Goal: Obtain resource: Download file/media

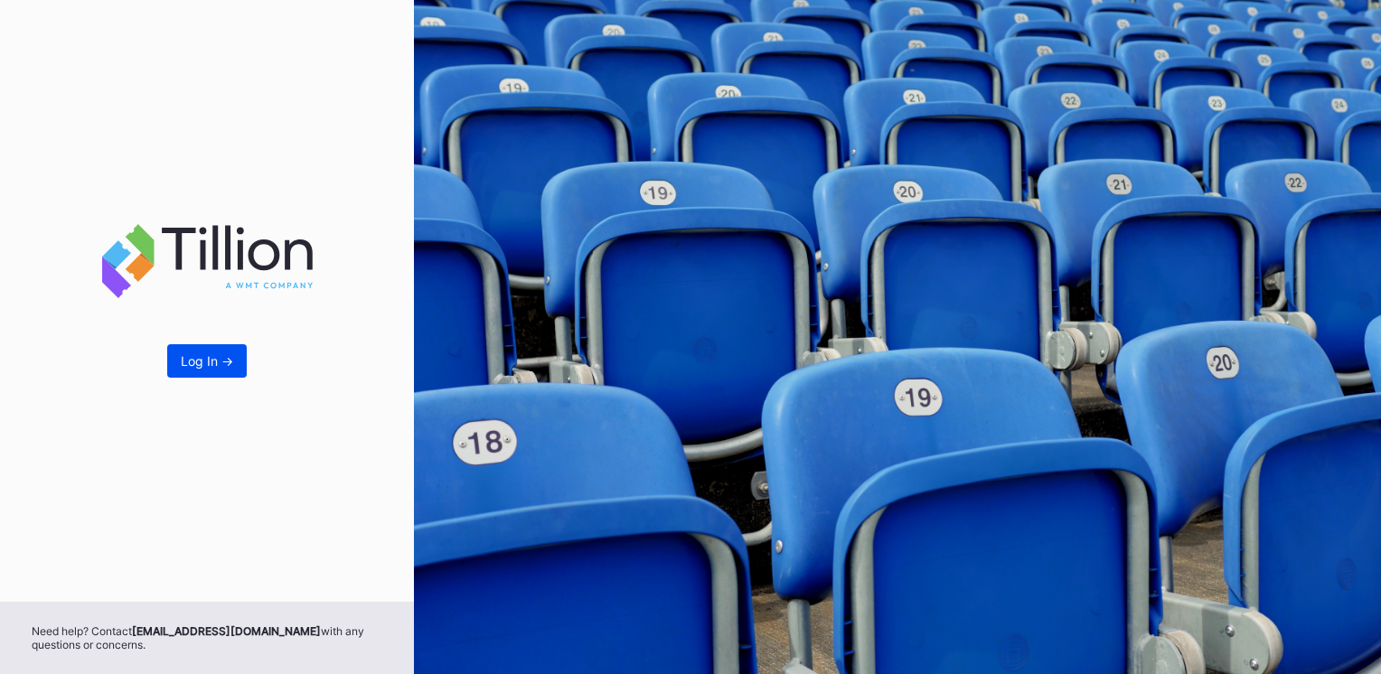
click at [189, 356] on div "Log In ->" at bounding box center [207, 360] width 52 height 15
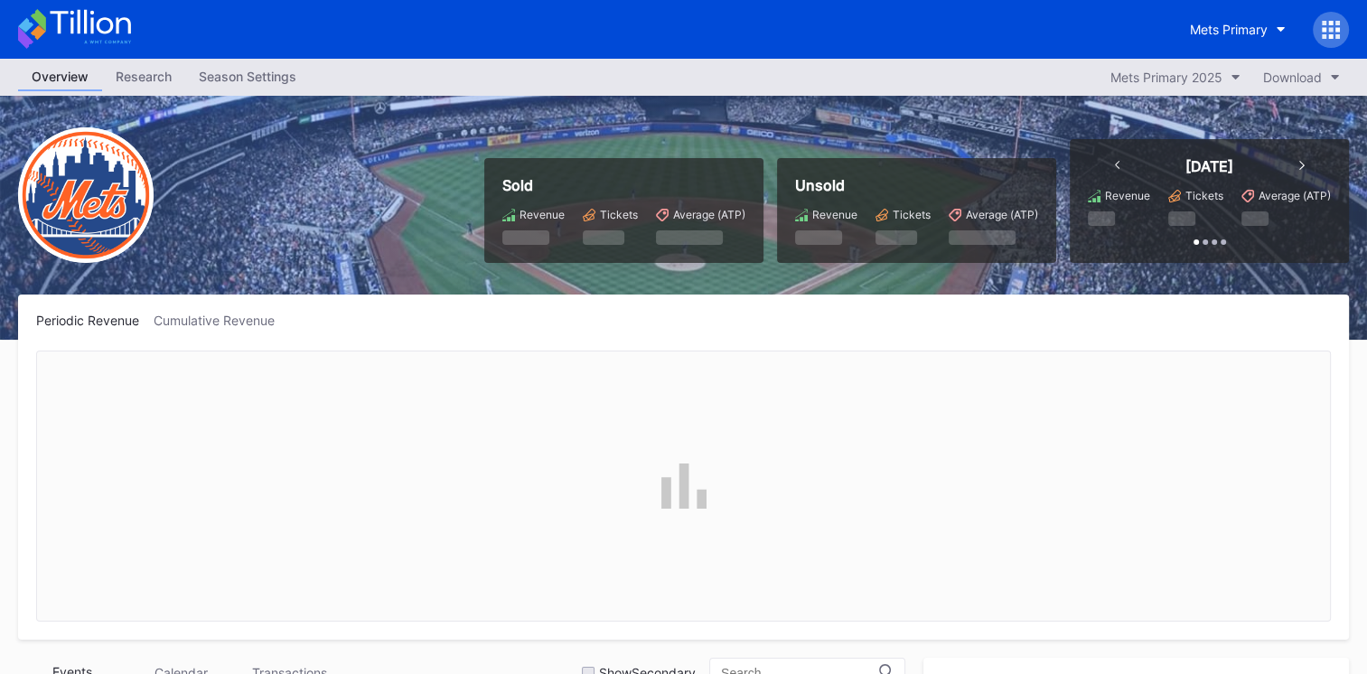
scroll to position [3759, 0]
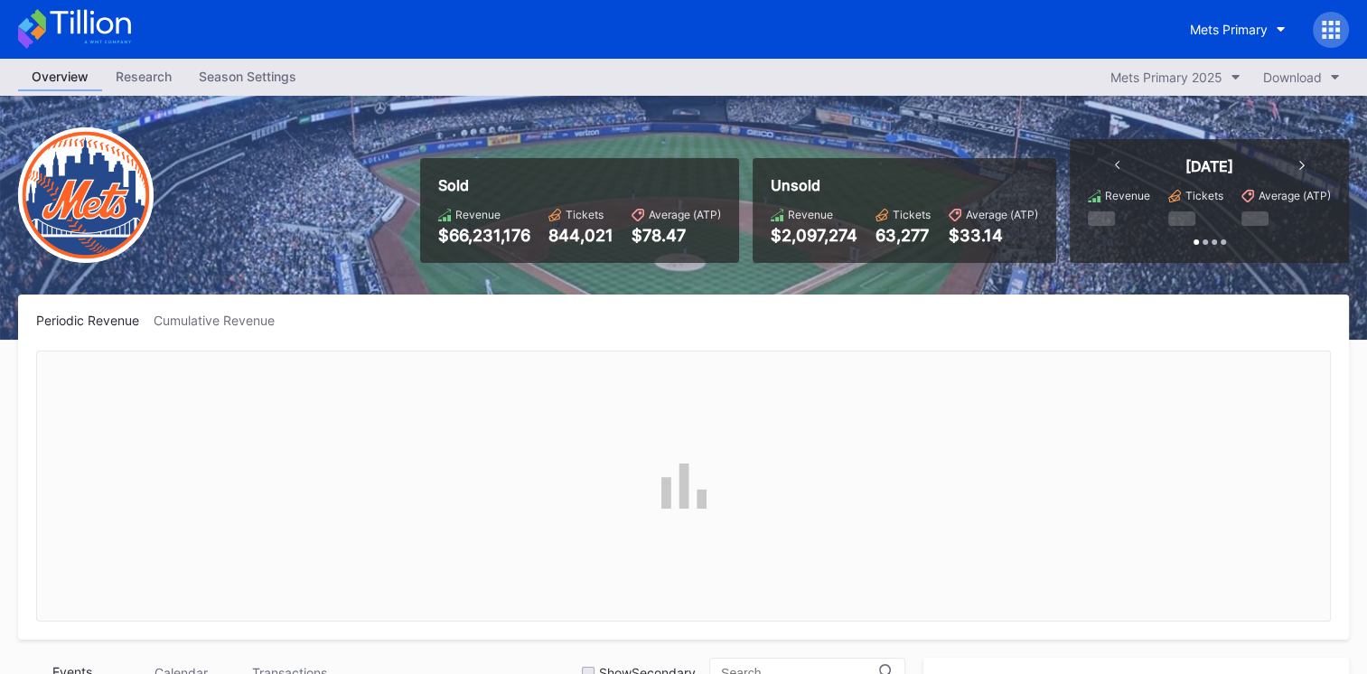
click at [1035, 310] on div "Periodic Revenue Cumulative Revenue" at bounding box center [683, 467] width 1331 height 345
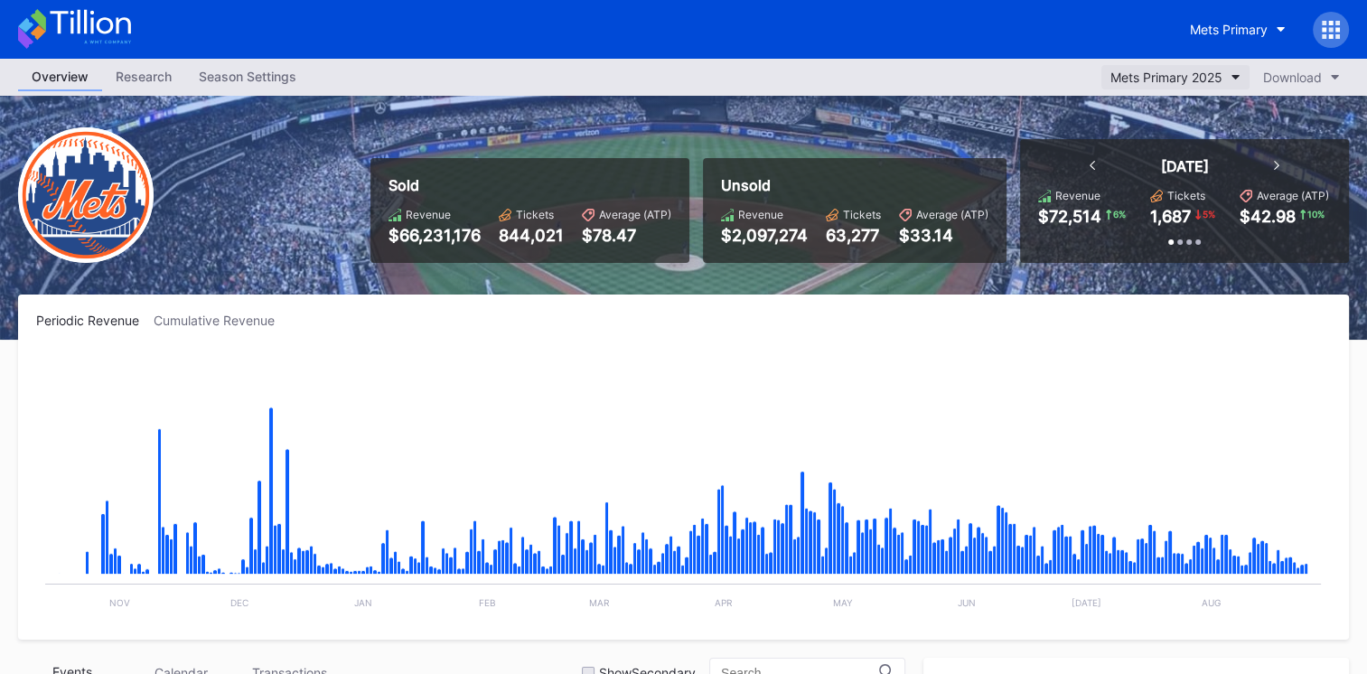
click at [1182, 78] on div "Mets Primary 2025" at bounding box center [1166, 77] width 112 height 15
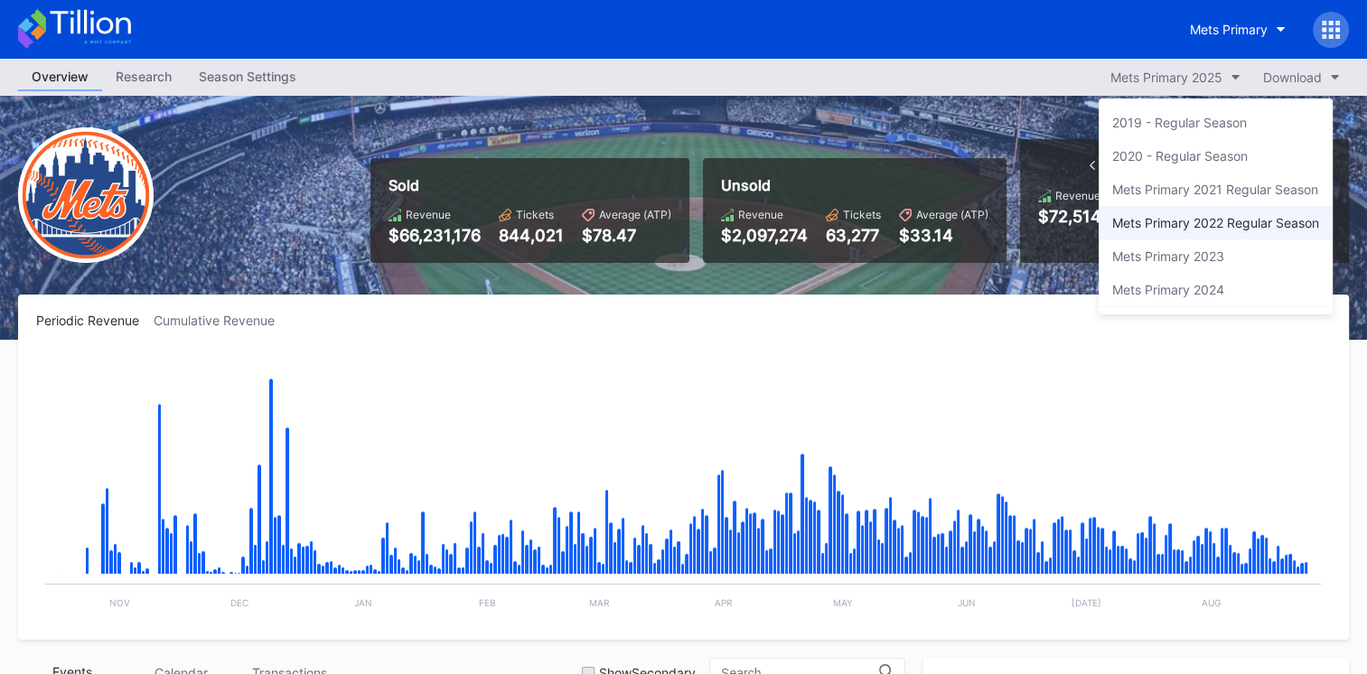
scroll to position [30, 0]
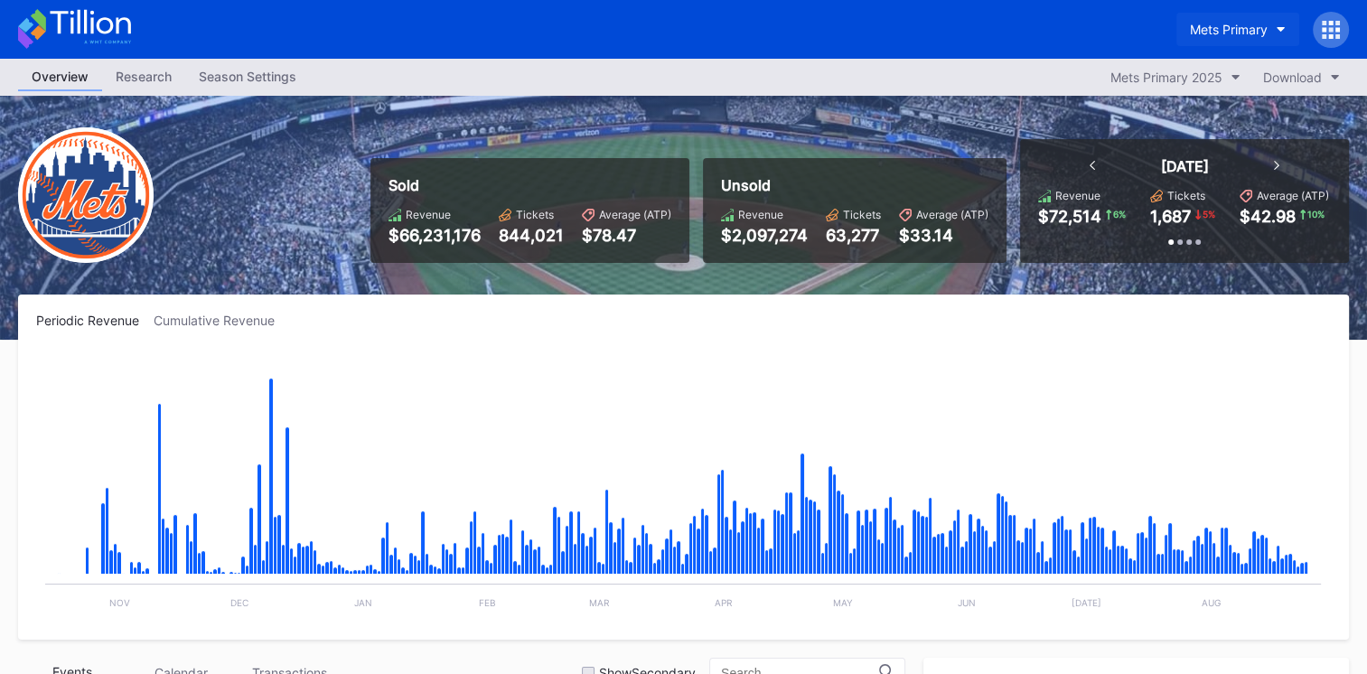
click at [1247, 35] on div "Mets Primary" at bounding box center [1229, 29] width 78 height 15
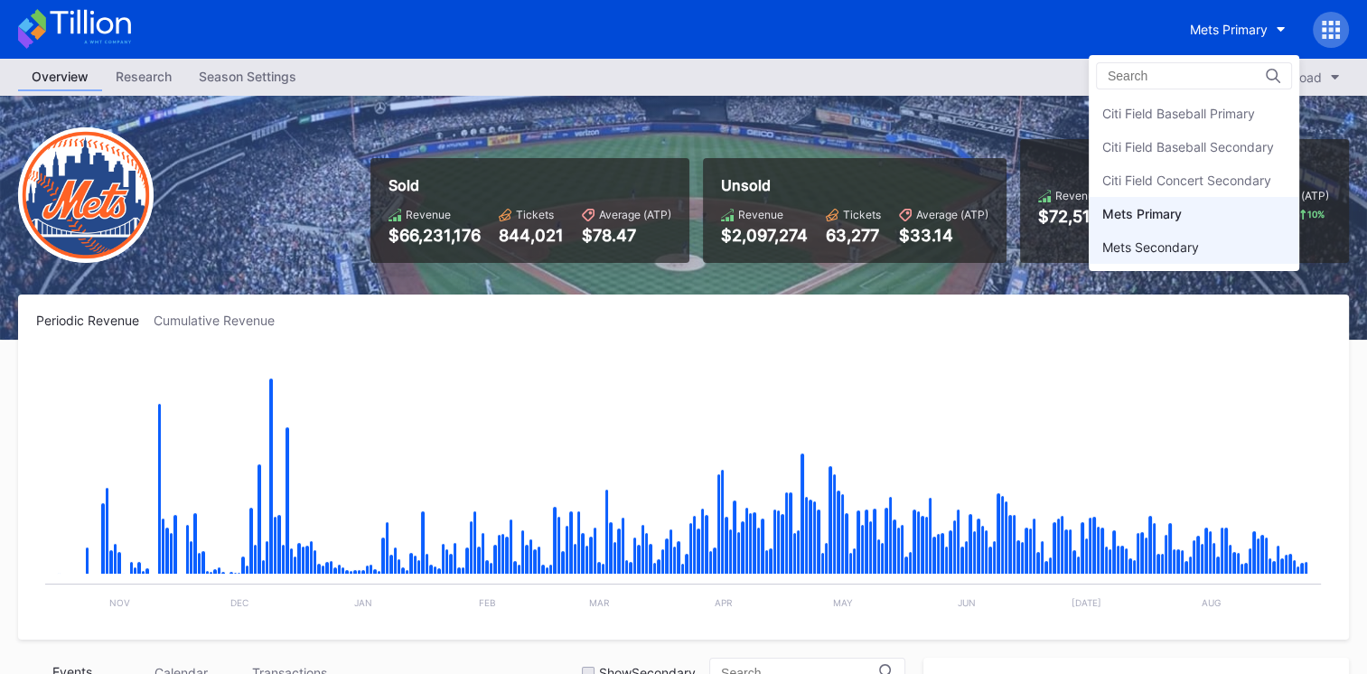
click at [1145, 251] on div "Mets Secondary" at bounding box center [1150, 246] width 97 height 15
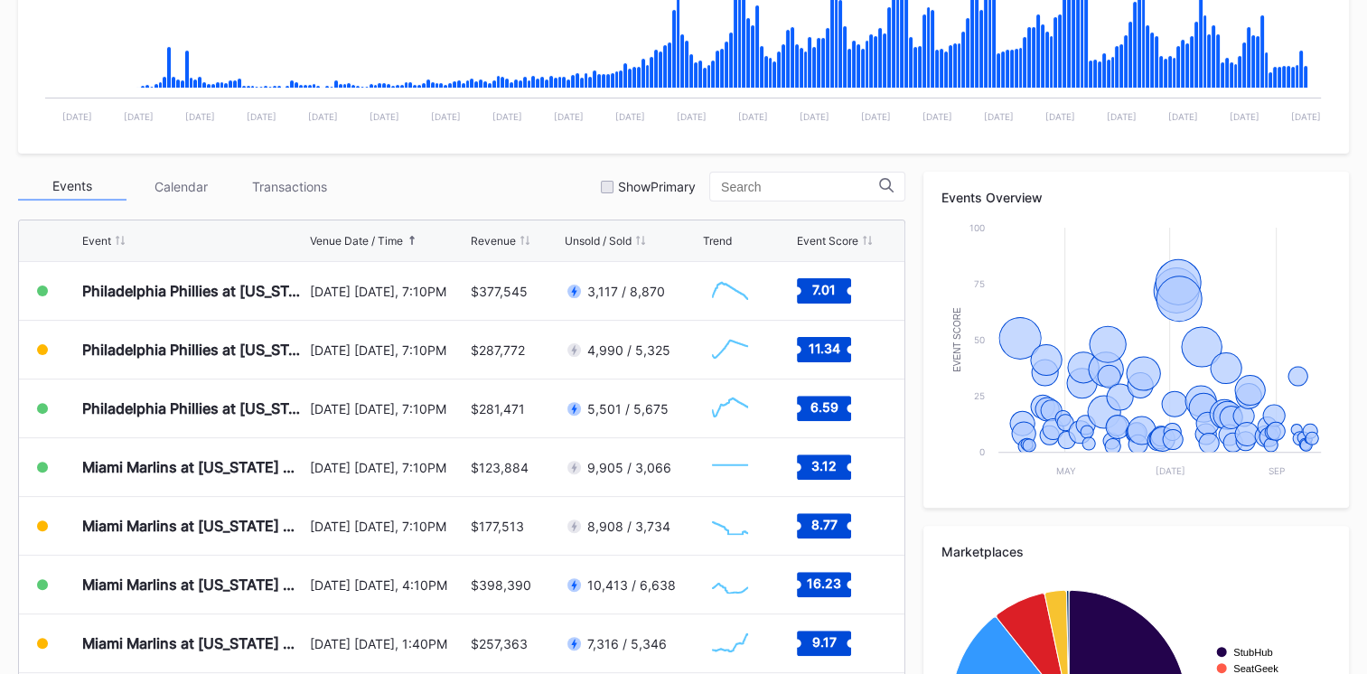
scroll to position [487, 0]
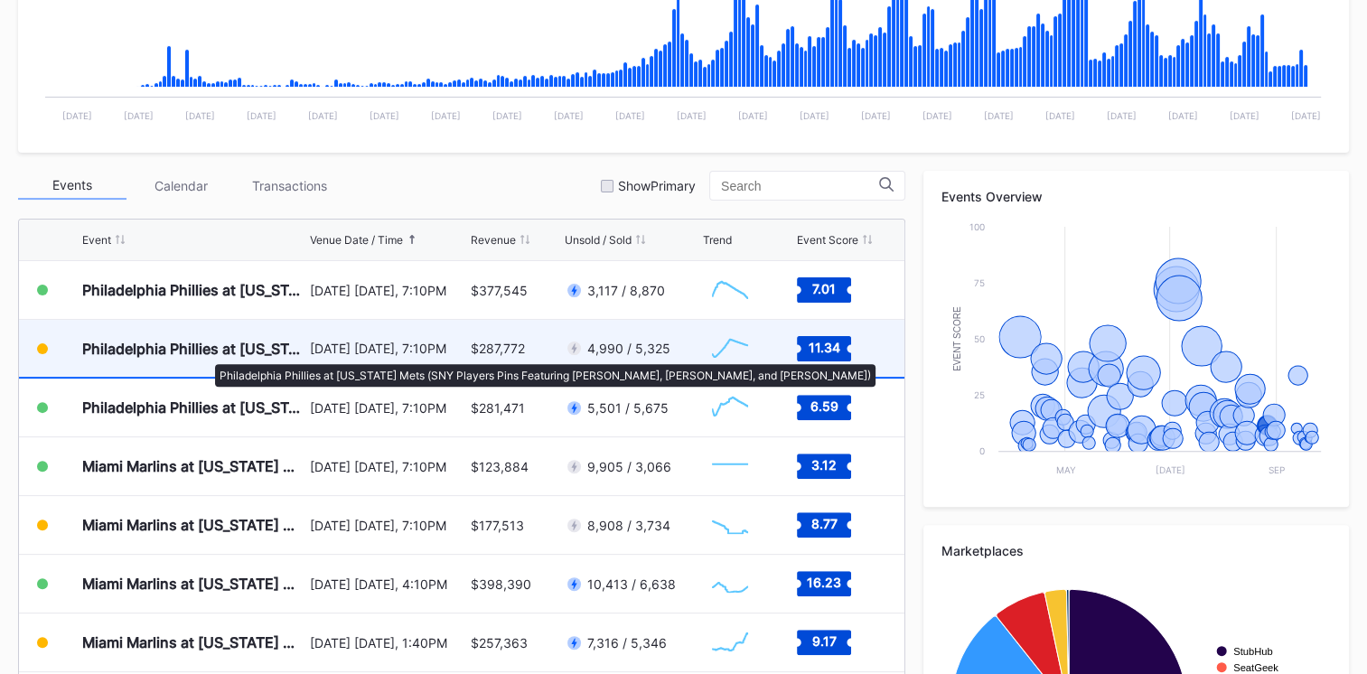
click at [206, 355] on div "Philadelphia Phillies at [US_STATE] Mets (SNY Players Pins Featuring [PERSON_NA…" at bounding box center [193, 349] width 223 height 18
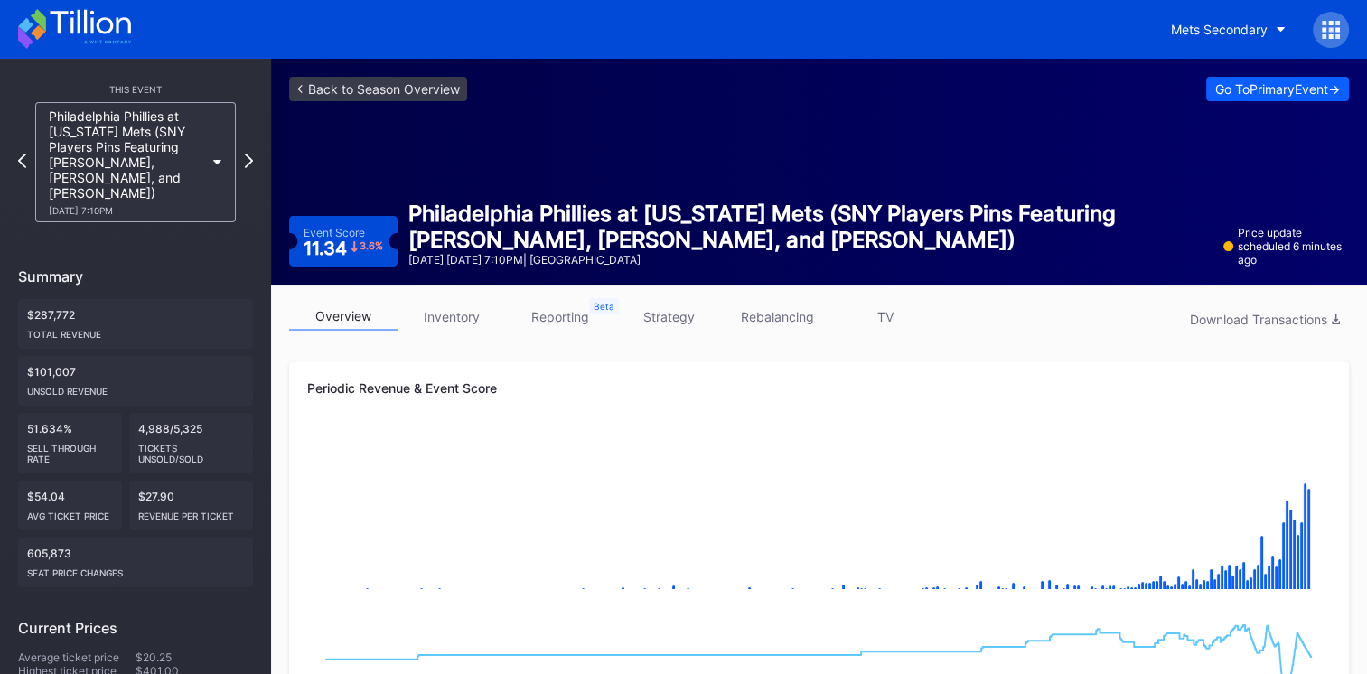
click at [872, 317] on link "TV" at bounding box center [885, 317] width 108 height 28
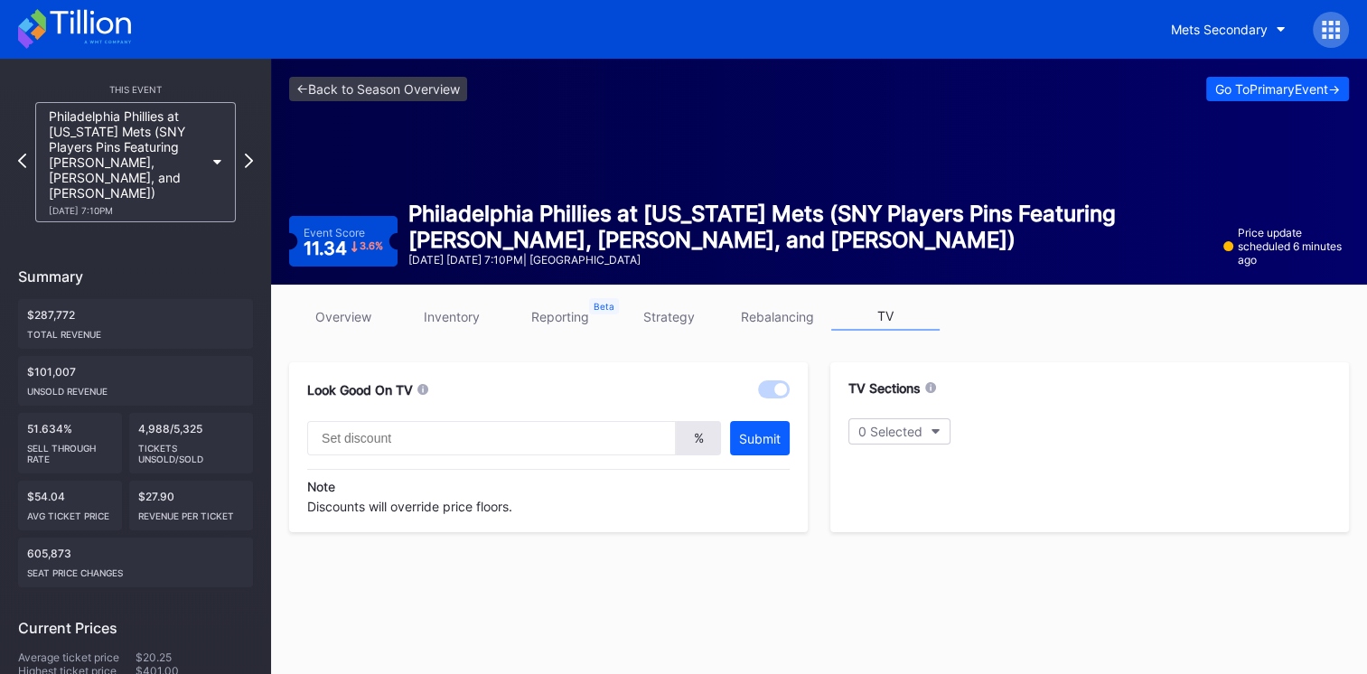
type input "20"
click at [242, 157] on div "Philadelphia Phillies at [US_STATE] Mets (SNY Players Pins Featuring [PERSON_NA…" at bounding box center [135, 162] width 219 height 120
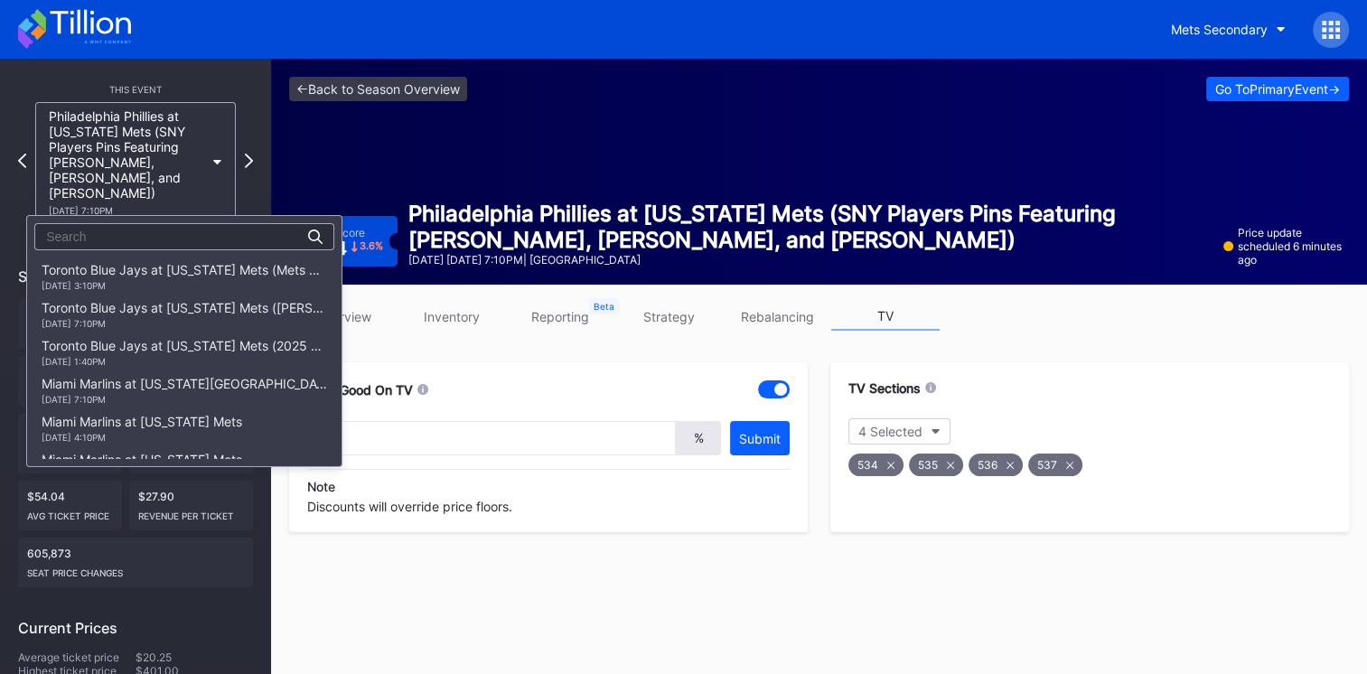
scroll to position [2454, 0]
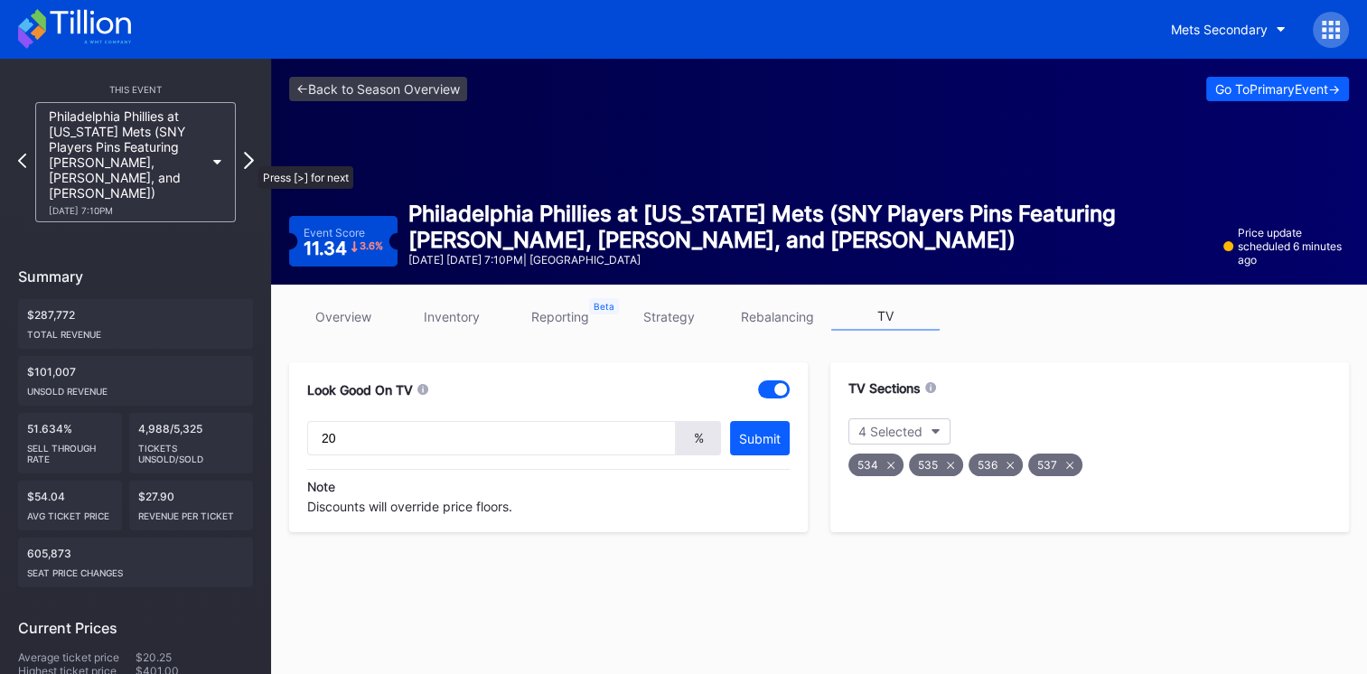
click at [249, 157] on icon at bounding box center [249, 160] width 10 height 17
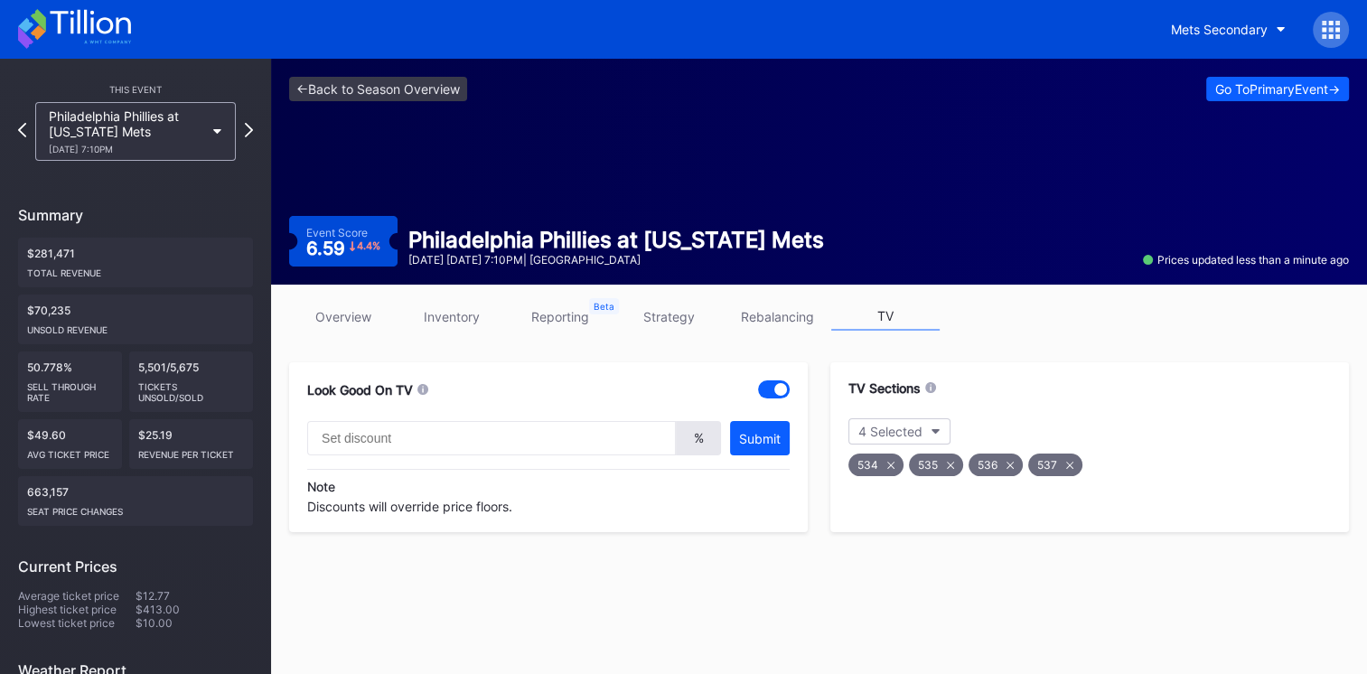
click at [14, 135] on div "This Event Philadelphia Phillies at [US_STATE] Mets [DATE] 7:10PM Summary $281,…" at bounding box center [135, 527] width 271 height 936
click at [17, 127] on icon at bounding box center [22, 129] width 10 height 17
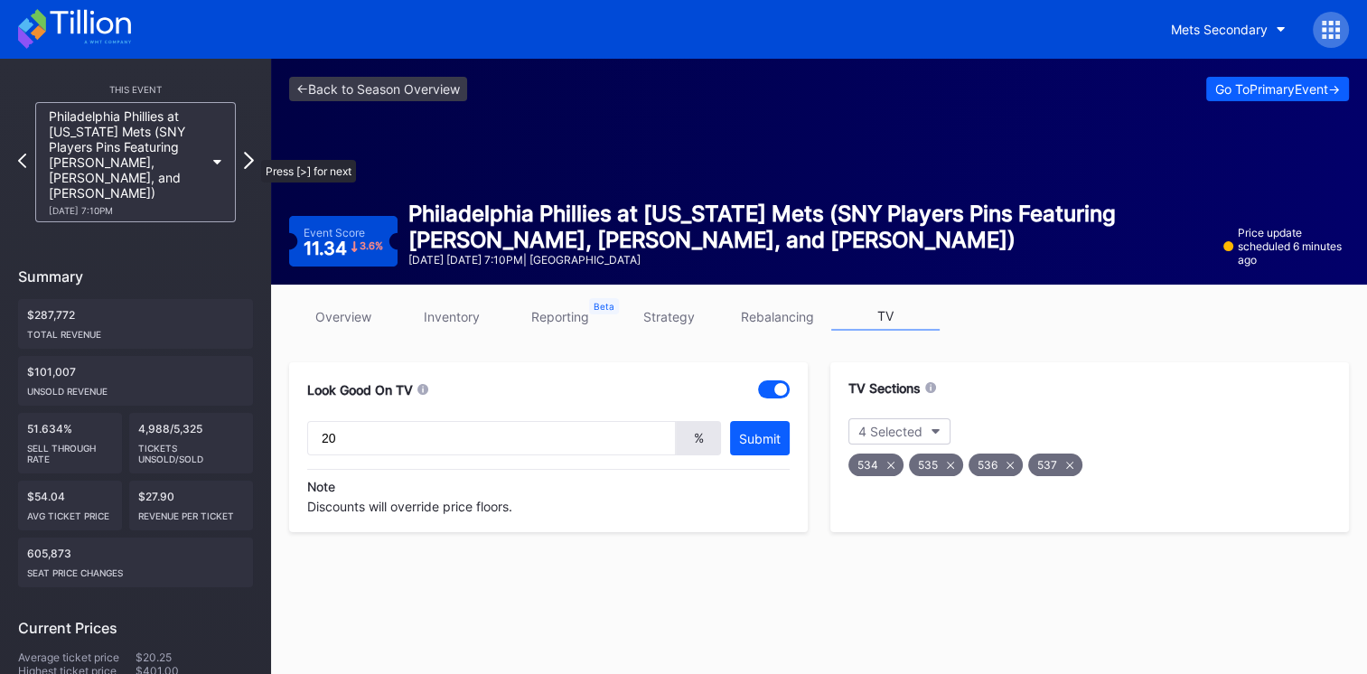
click at [252, 152] on icon at bounding box center [249, 160] width 10 height 17
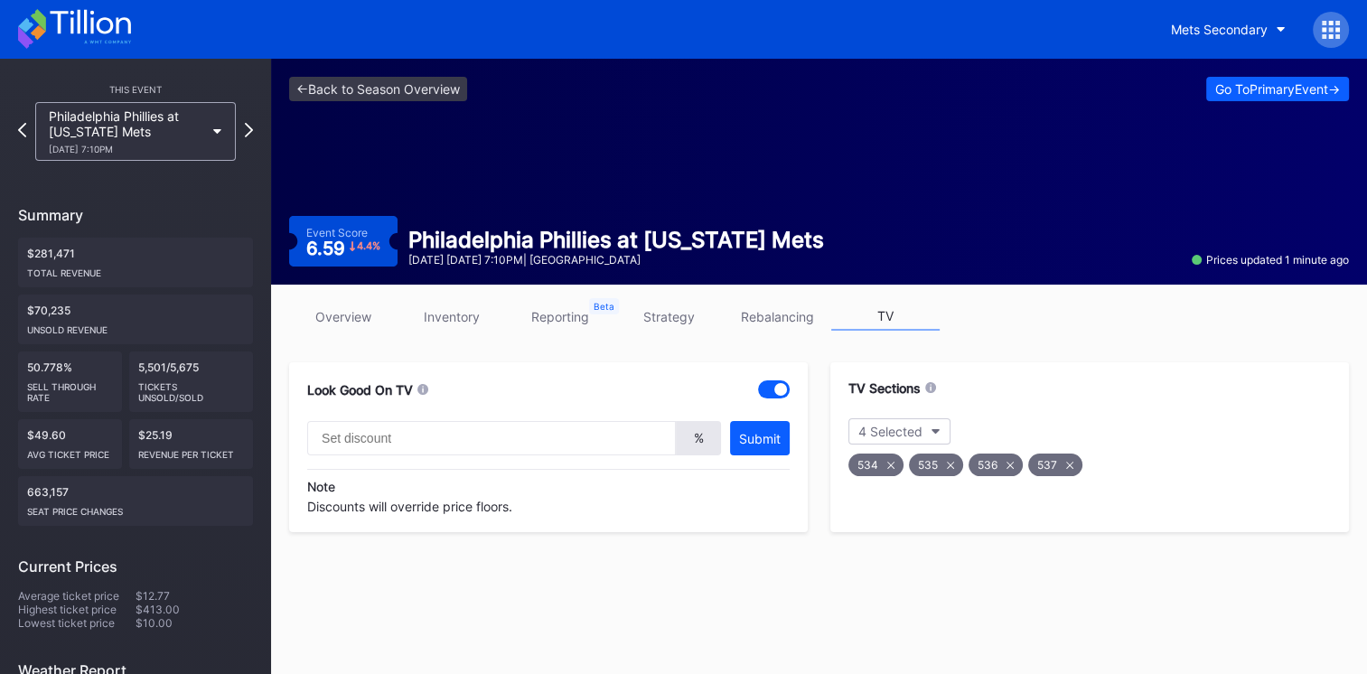
click at [351, 318] on link "overview" at bounding box center [343, 317] width 108 height 28
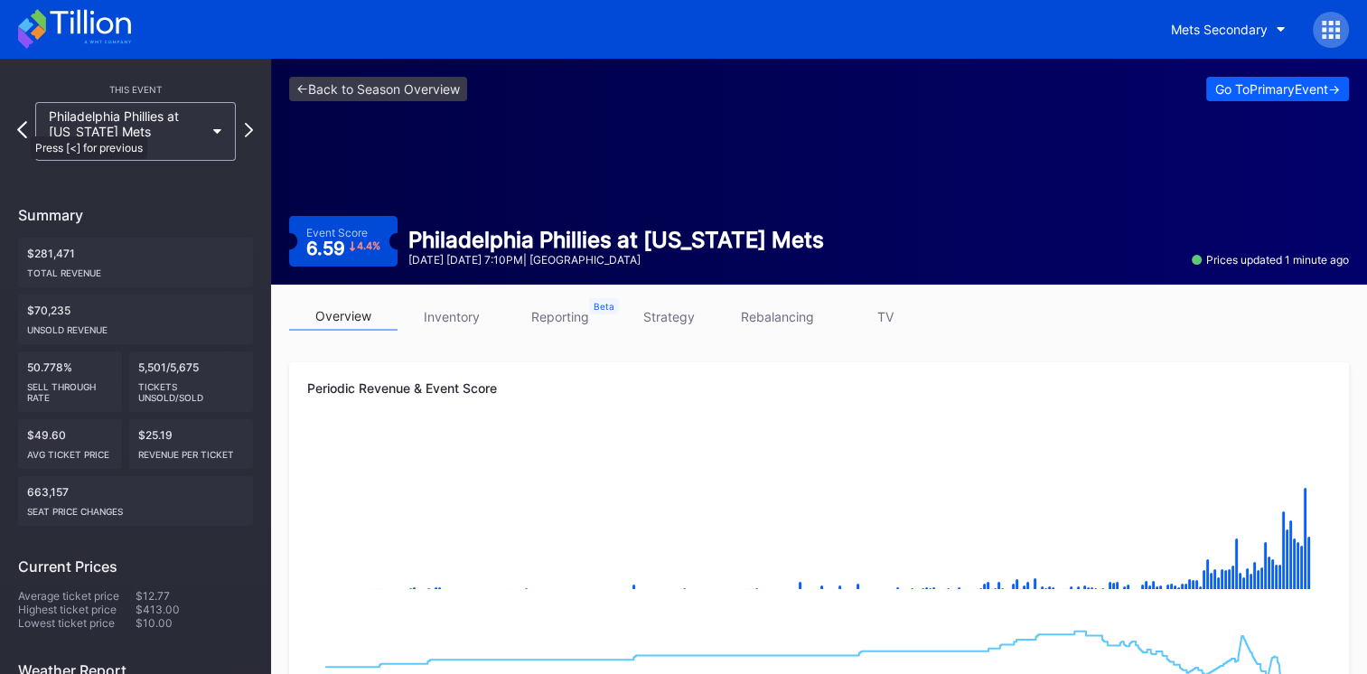
click at [22, 127] on icon at bounding box center [22, 129] width 10 height 17
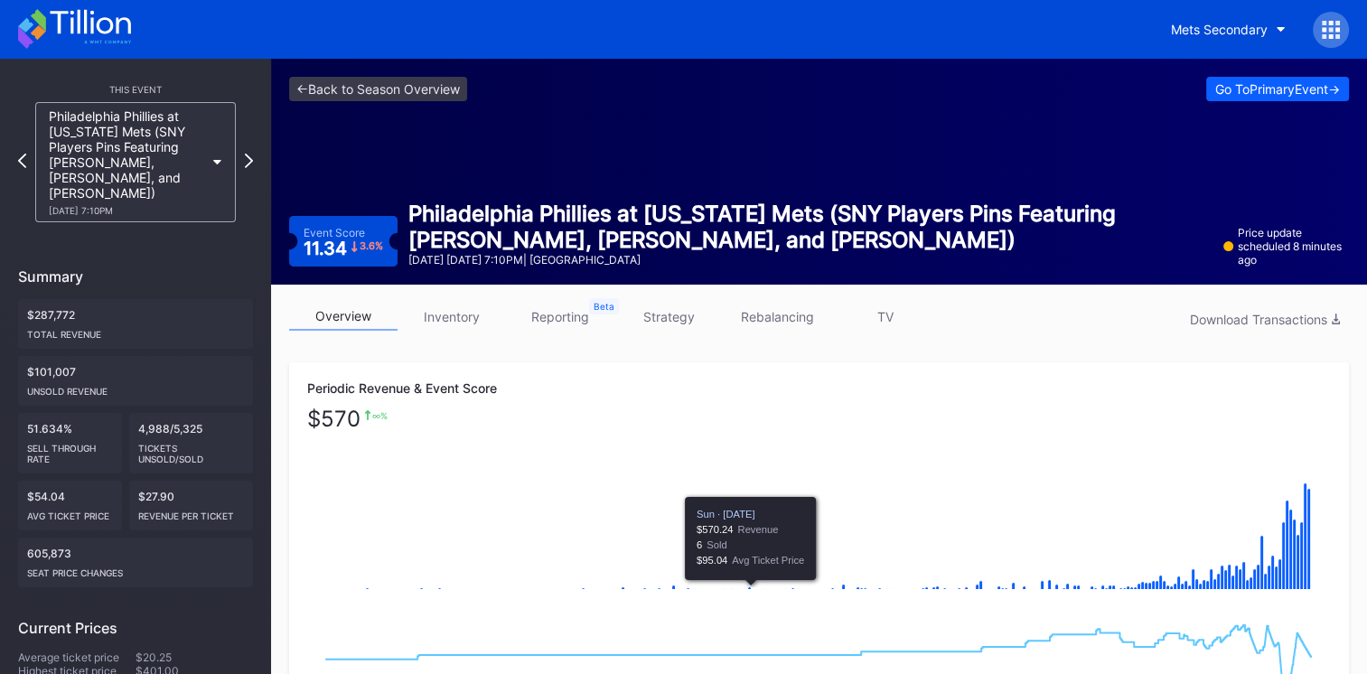
click at [1116, 625] on icon "Chart title" at bounding box center [818, 663] width 985 height 77
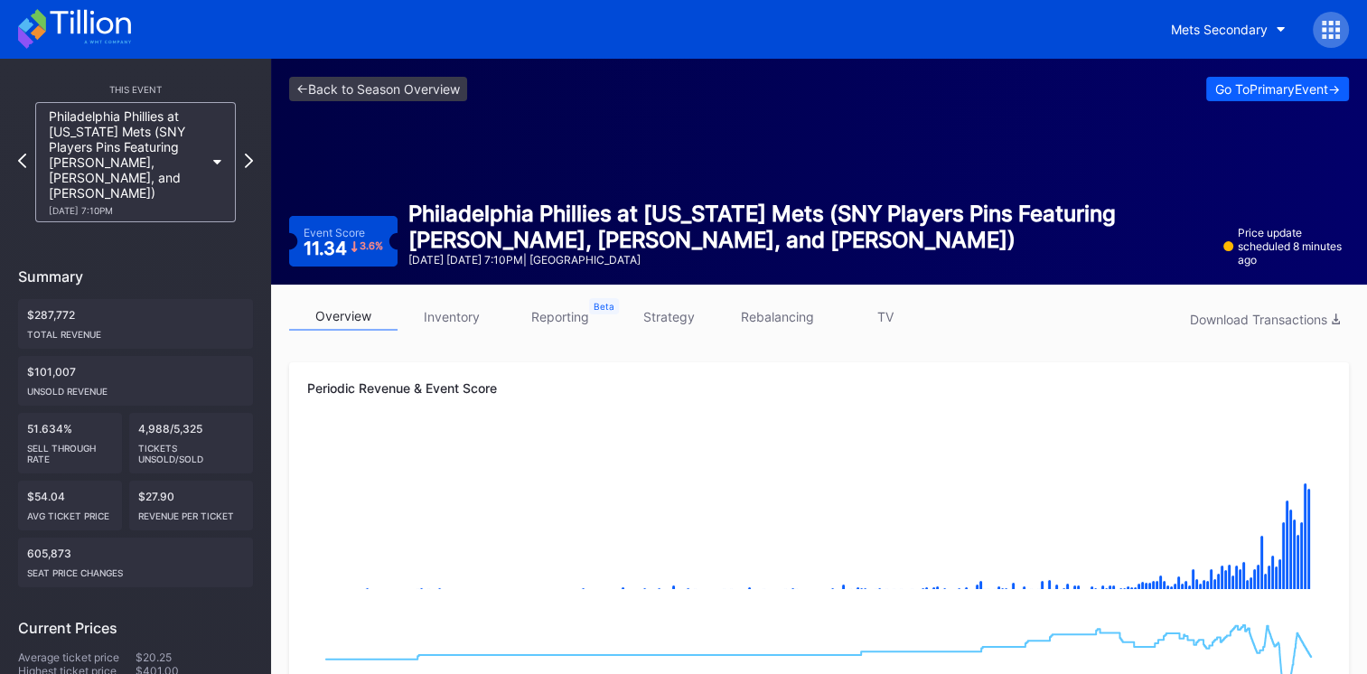
click at [508, 493] on rect "Chart title" at bounding box center [818, 517] width 1023 height 181
click at [112, 28] on icon at bounding box center [90, 22] width 80 height 24
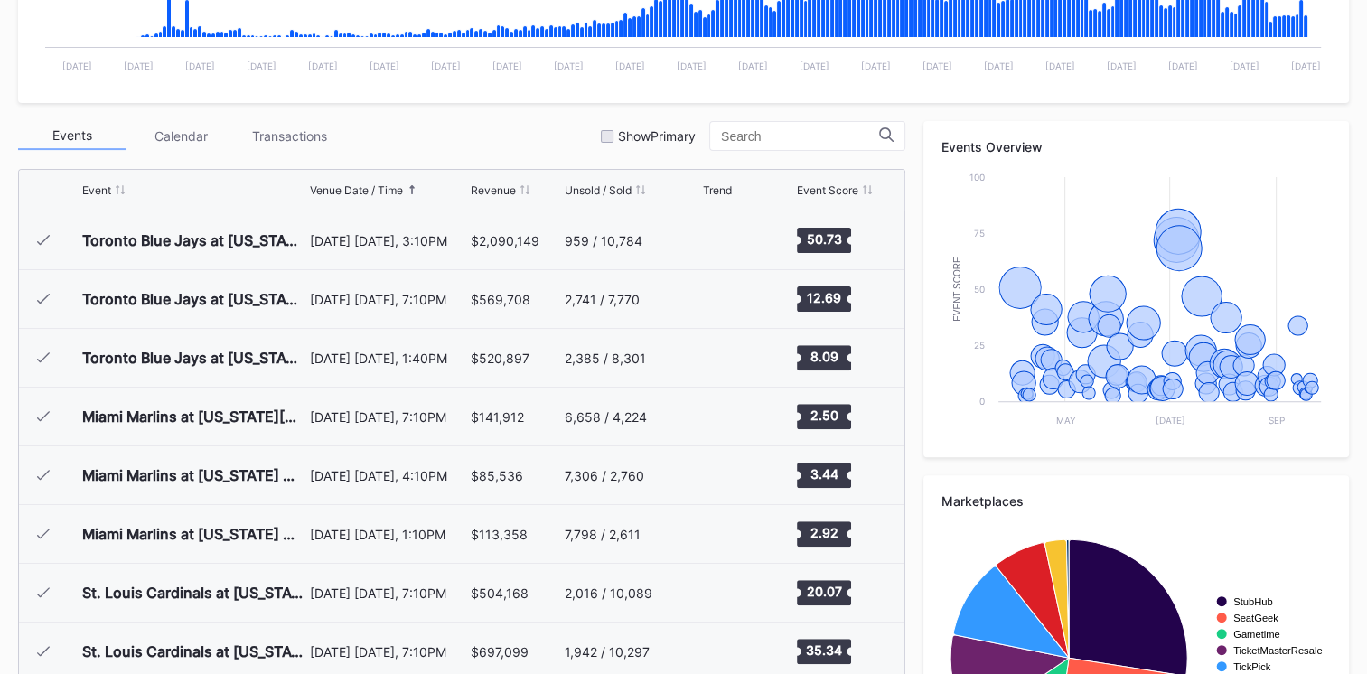
scroll to position [3759, 0]
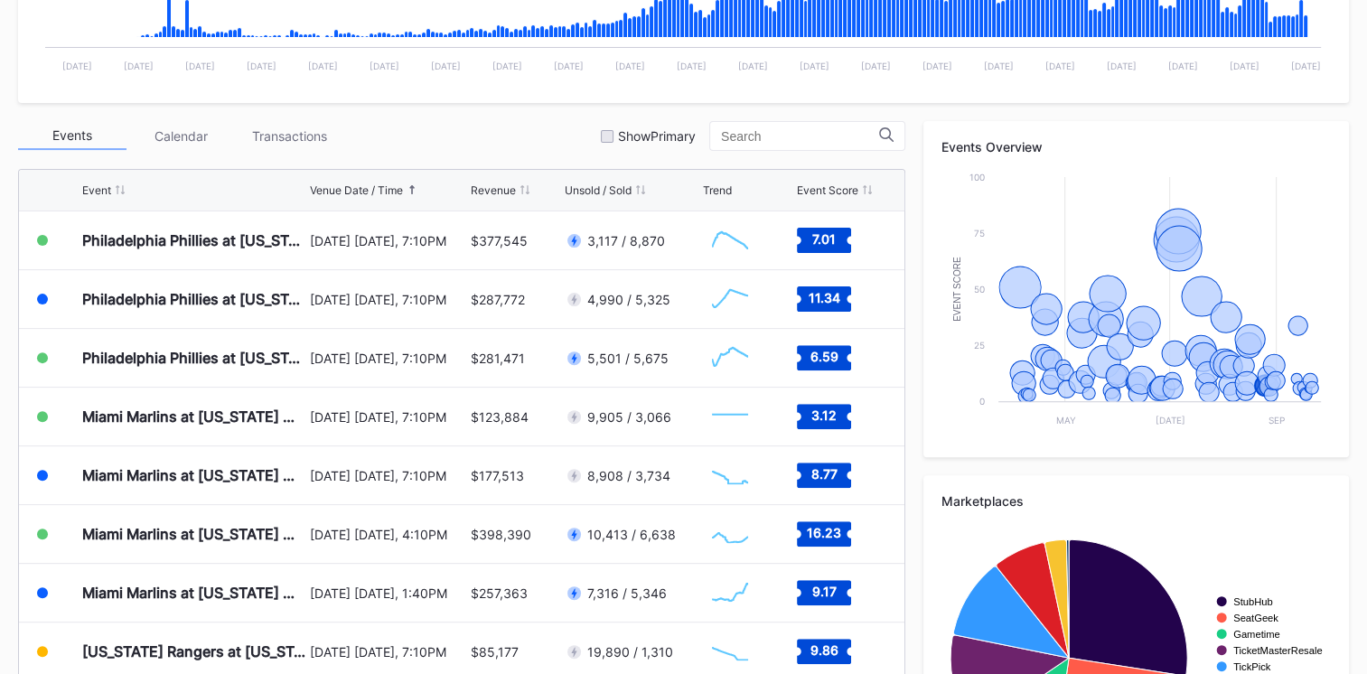
click at [5, 85] on div "Periodic Revenue Cumulative Revenue Created with Highcharts 11.2.0 Chart title …" at bounding box center [683, 294] width 1367 height 1072
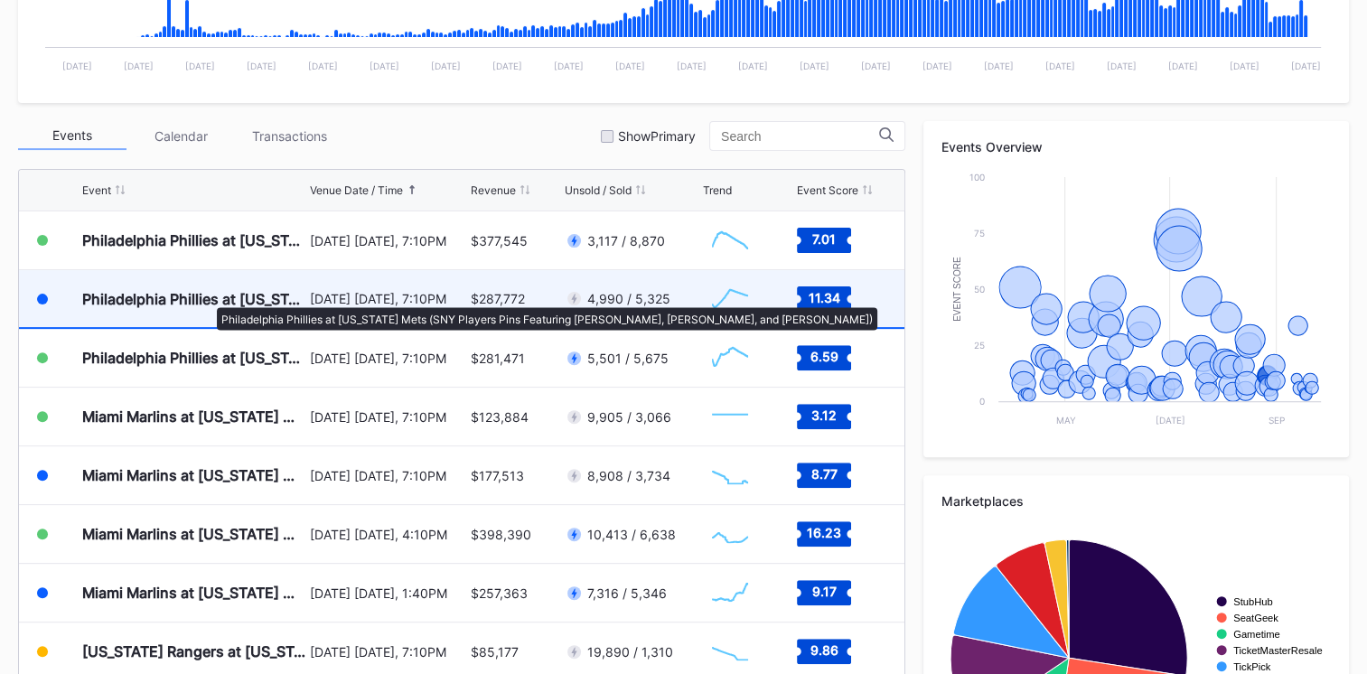
click at [208, 298] on div "Philadelphia Phillies at [US_STATE] Mets (SNY Players Pins Featuring [PERSON_NA…" at bounding box center [193, 299] width 223 height 18
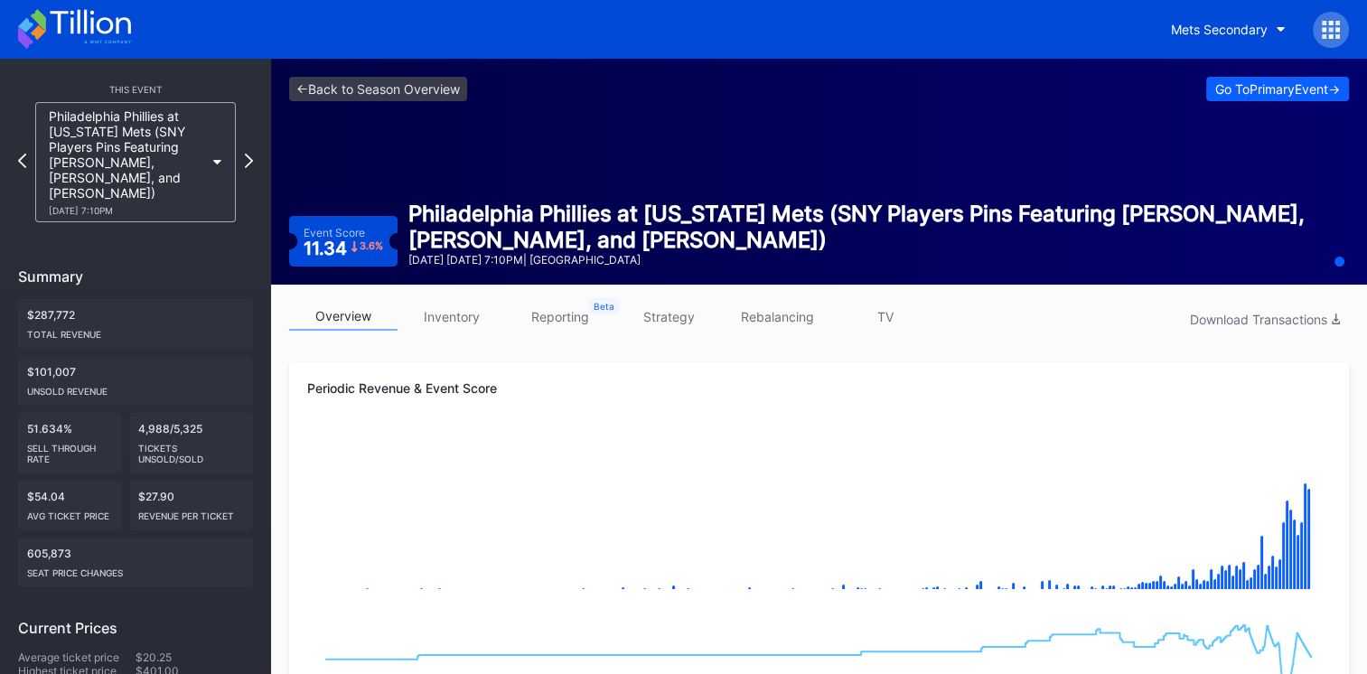
click at [438, 328] on link "inventory" at bounding box center [452, 317] width 108 height 28
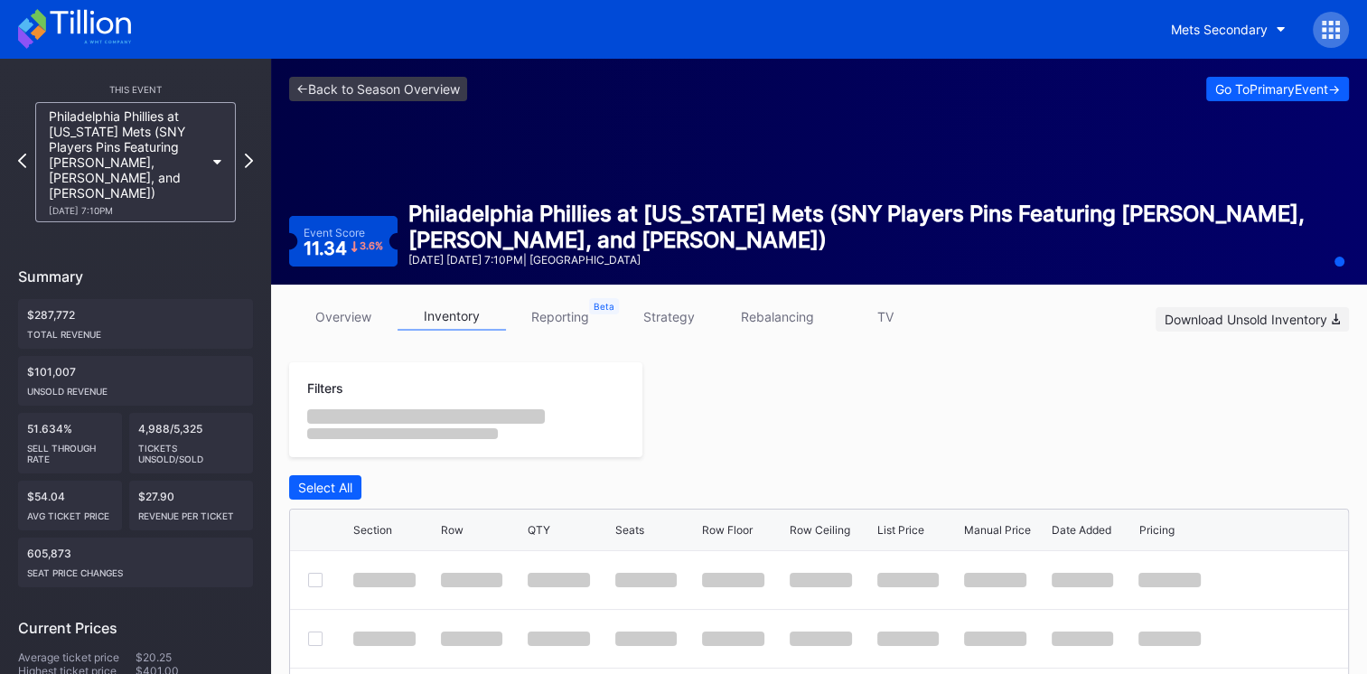
click at [1204, 323] on div "Download Unsold Inventory" at bounding box center [1252, 319] width 175 height 15
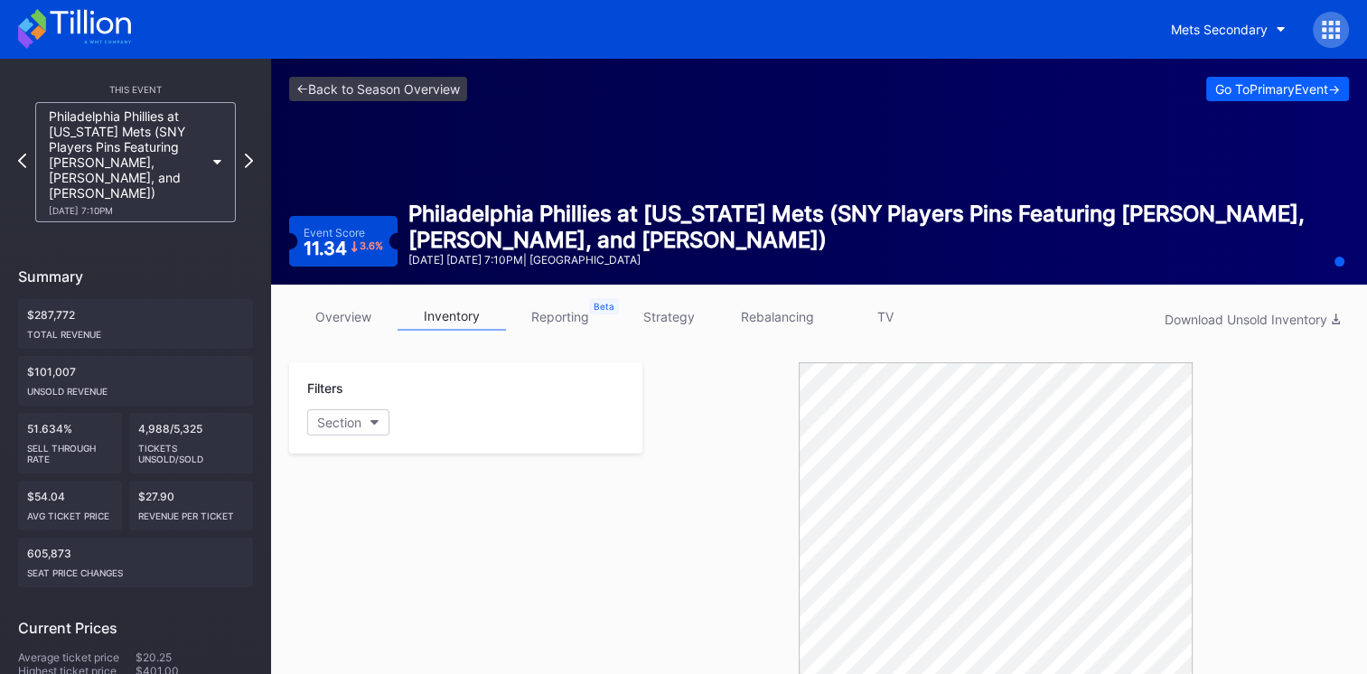
click at [102, 24] on icon at bounding box center [74, 29] width 113 height 40
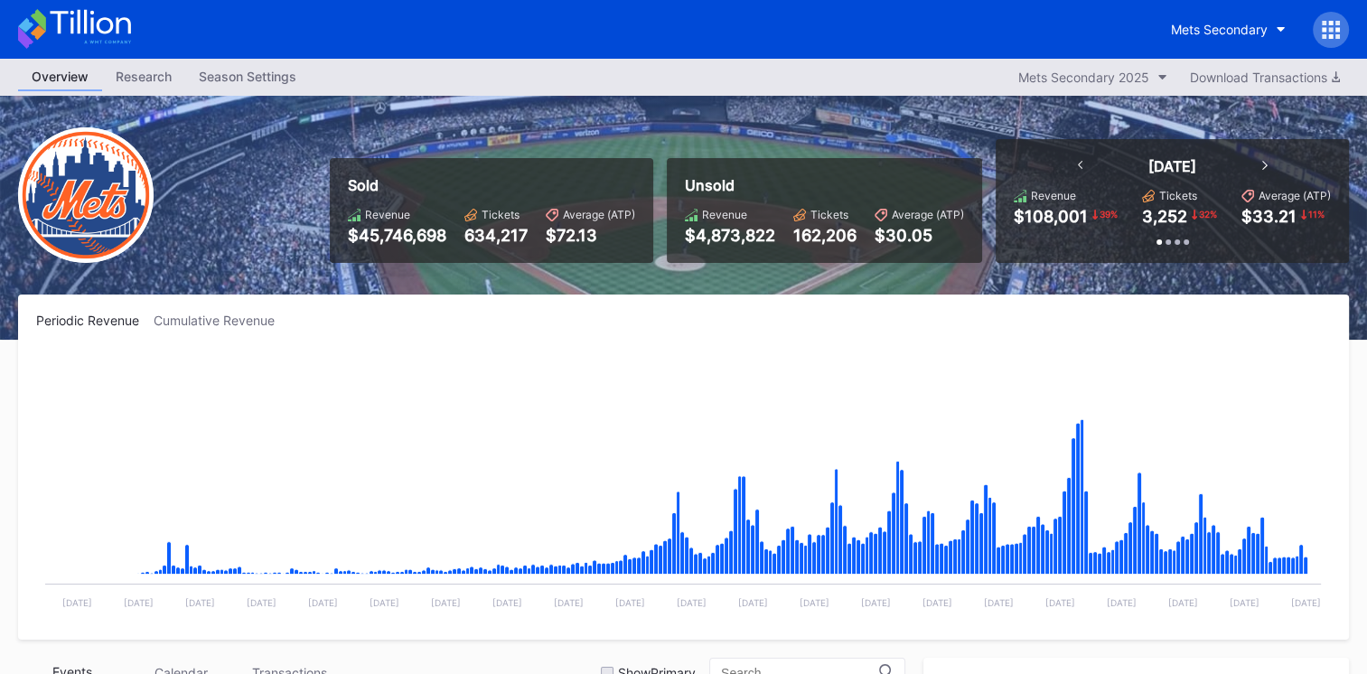
scroll to position [3759, 0]
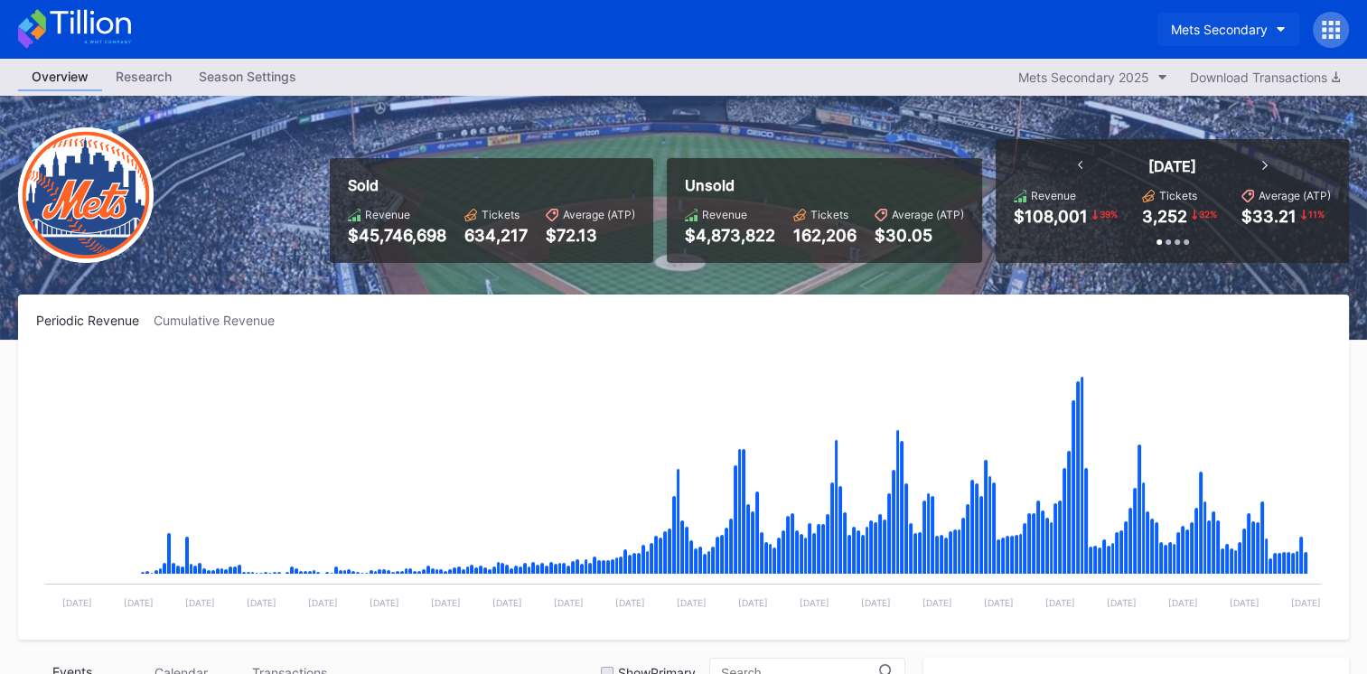
click at [1232, 30] on div "Mets Secondary" at bounding box center [1219, 29] width 97 height 15
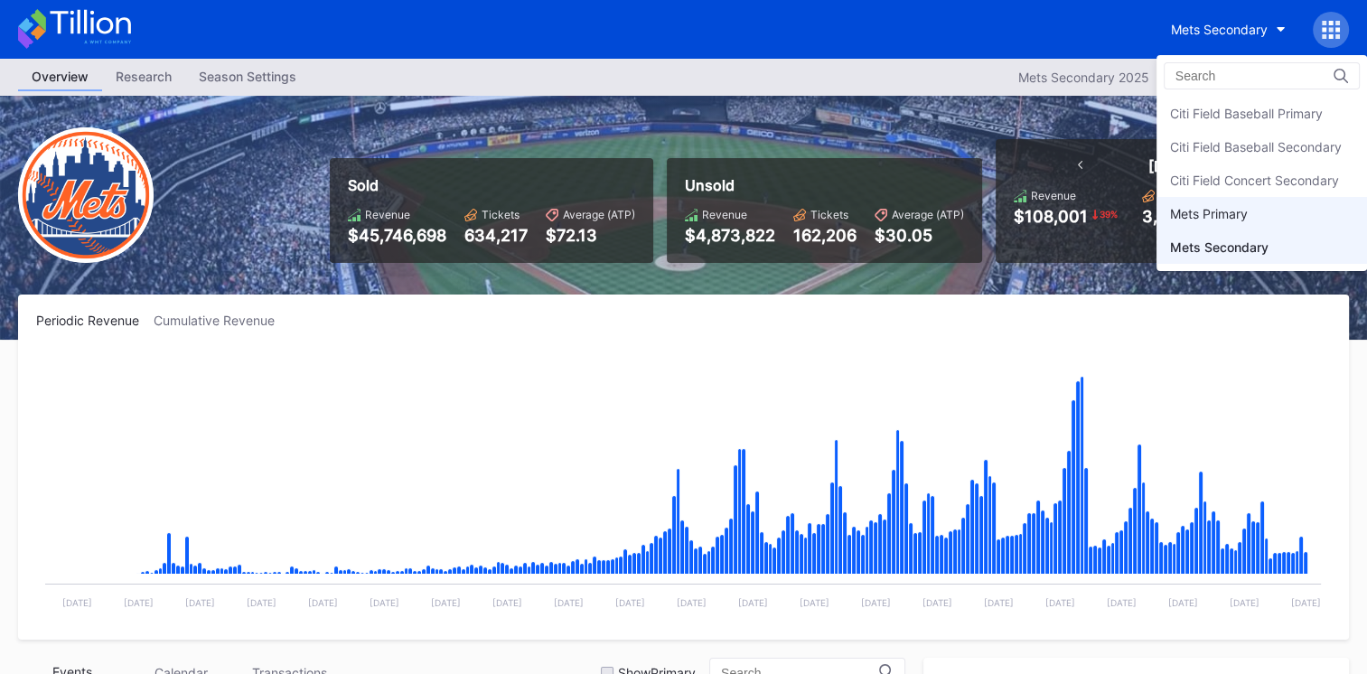
click at [1219, 218] on div "Mets Primary" at bounding box center [1209, 213] width 78 height 15
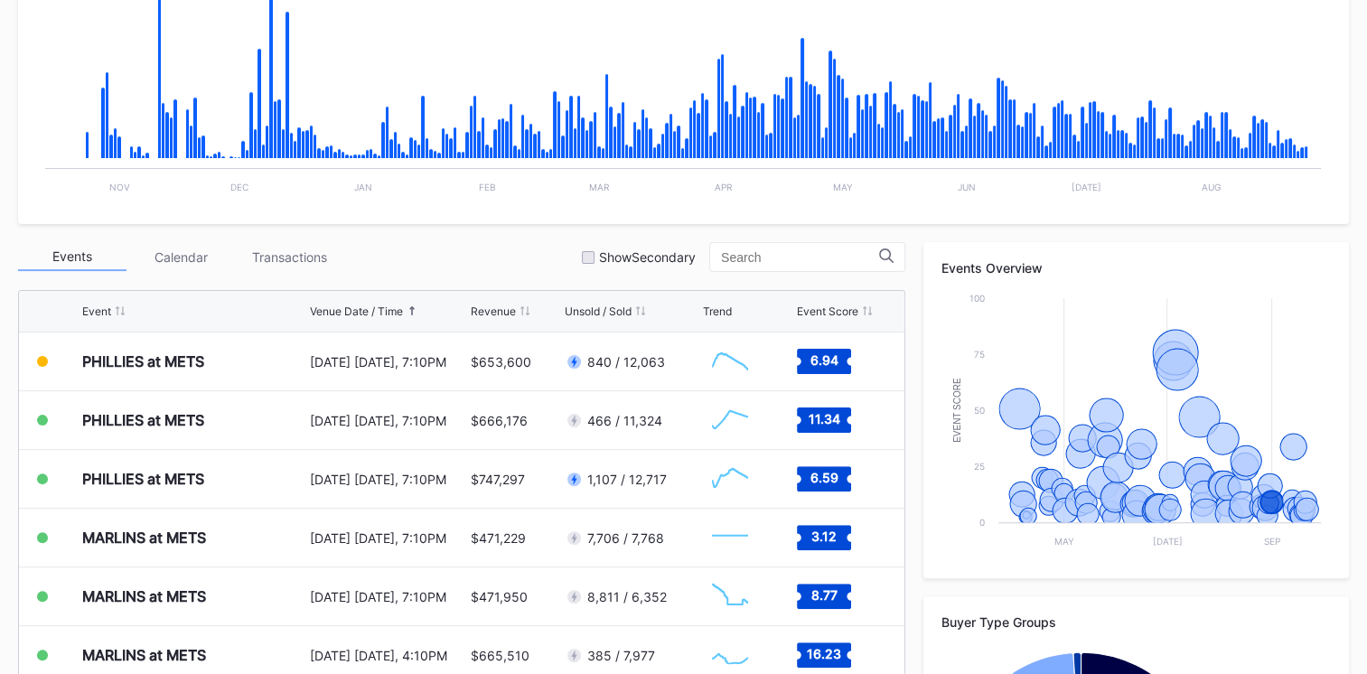
scroll to position [426, 0]
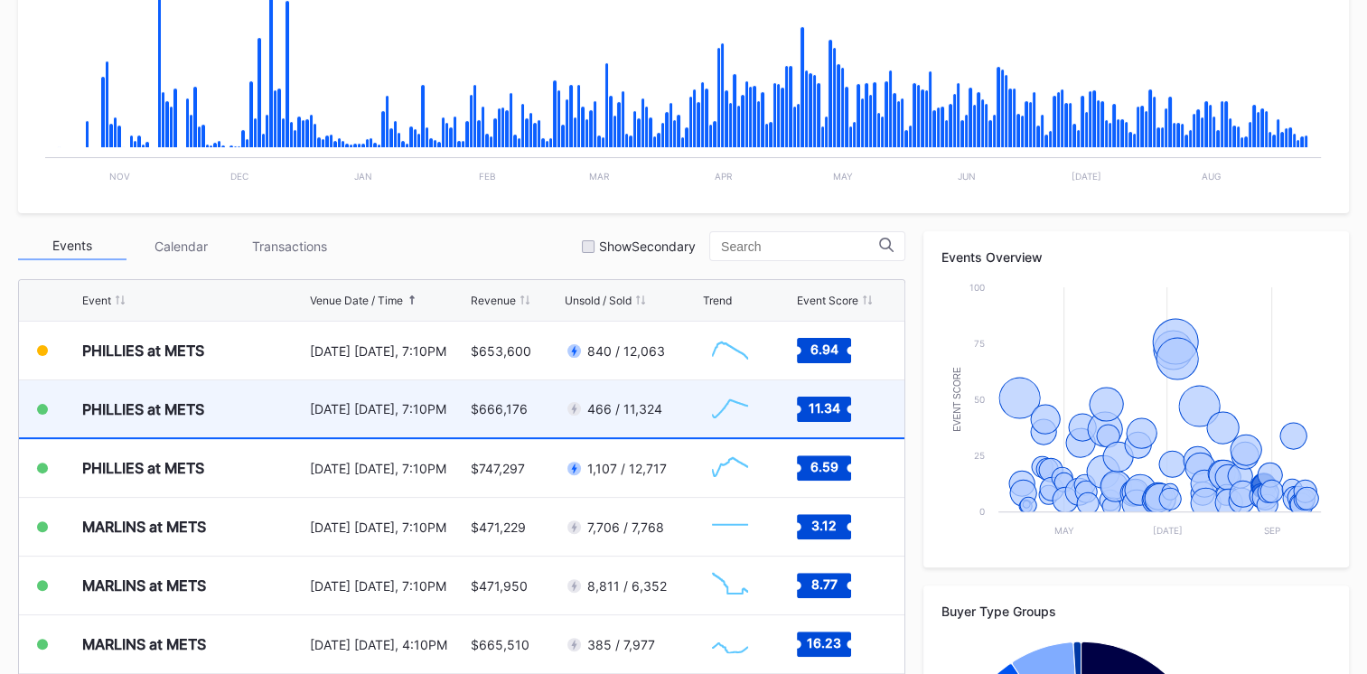
click at [129, 406] on div "PHILLIES at METS" at bounding box center [143, 409] width 122 height 18
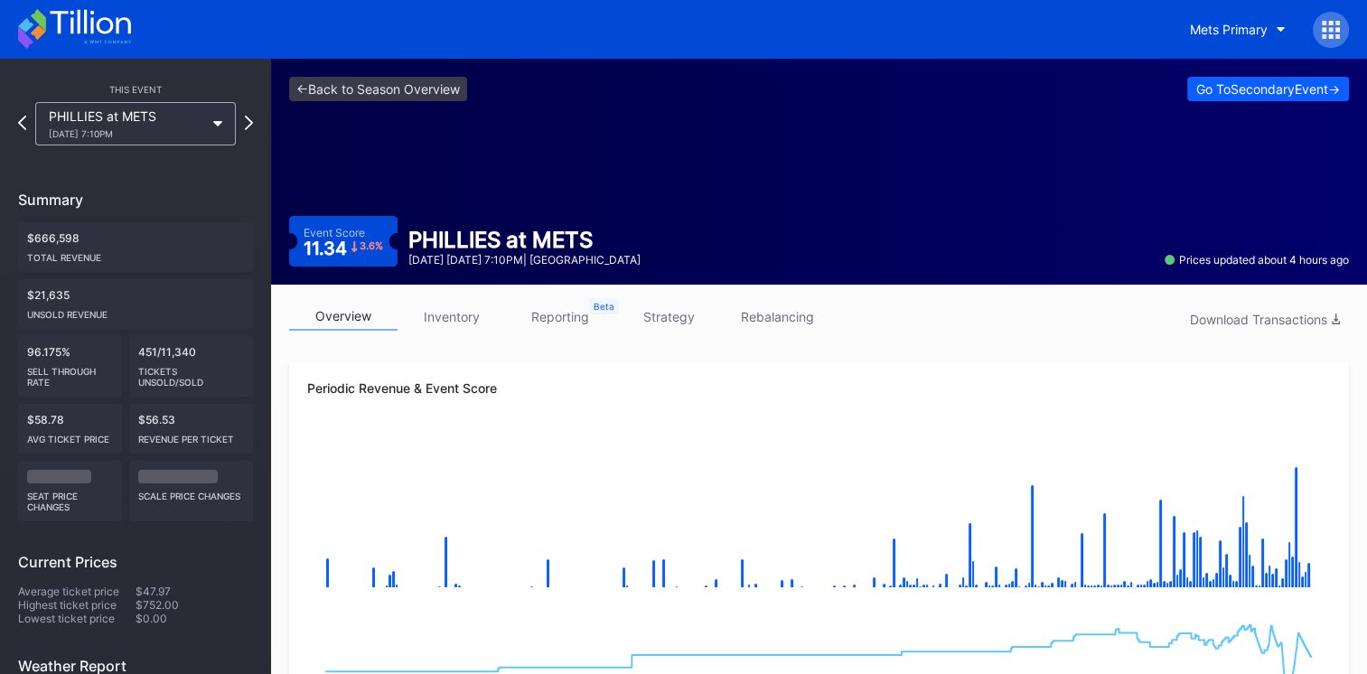
click at [451, 316] on link "inventory" at bounding box center [452, 317] width 108 height 28
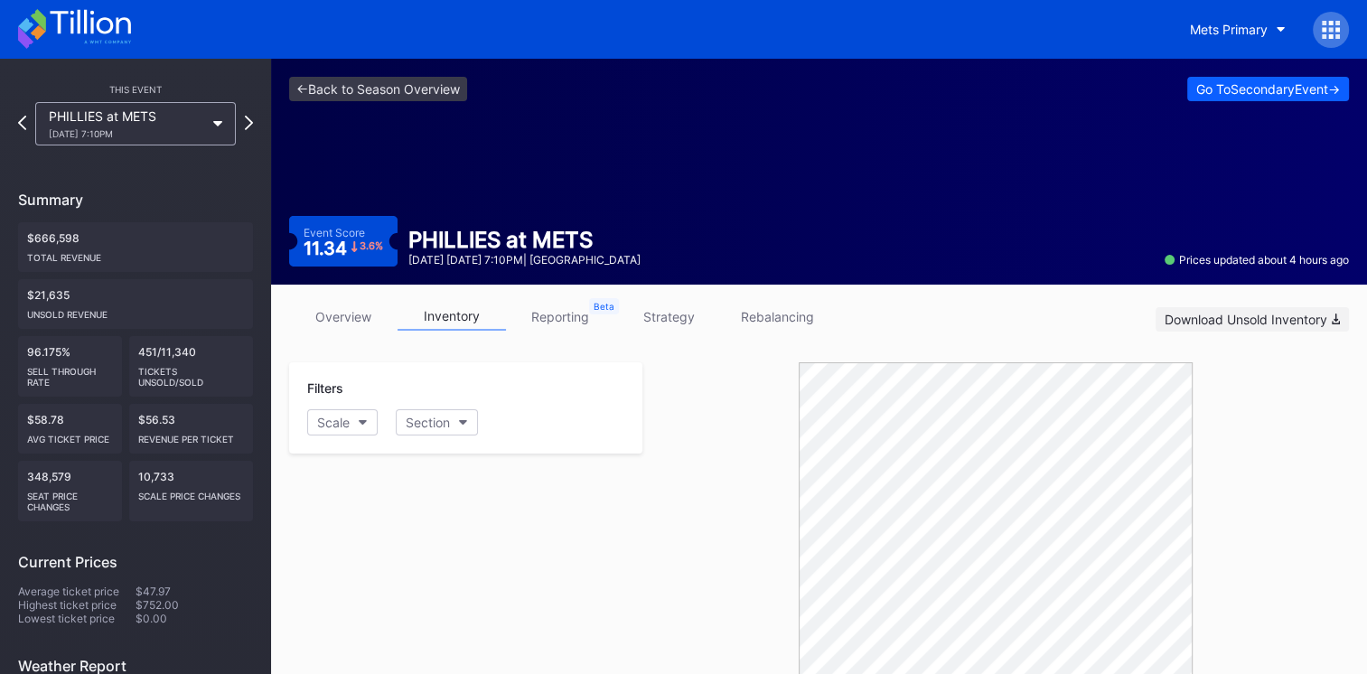
click at [1194, 318] on div "Download Unsold Inventory" at bounding box center [1252, 319] width 175 height 15
click at [105, 31] on icon at bounding box center [74, 29] width 113 height 40
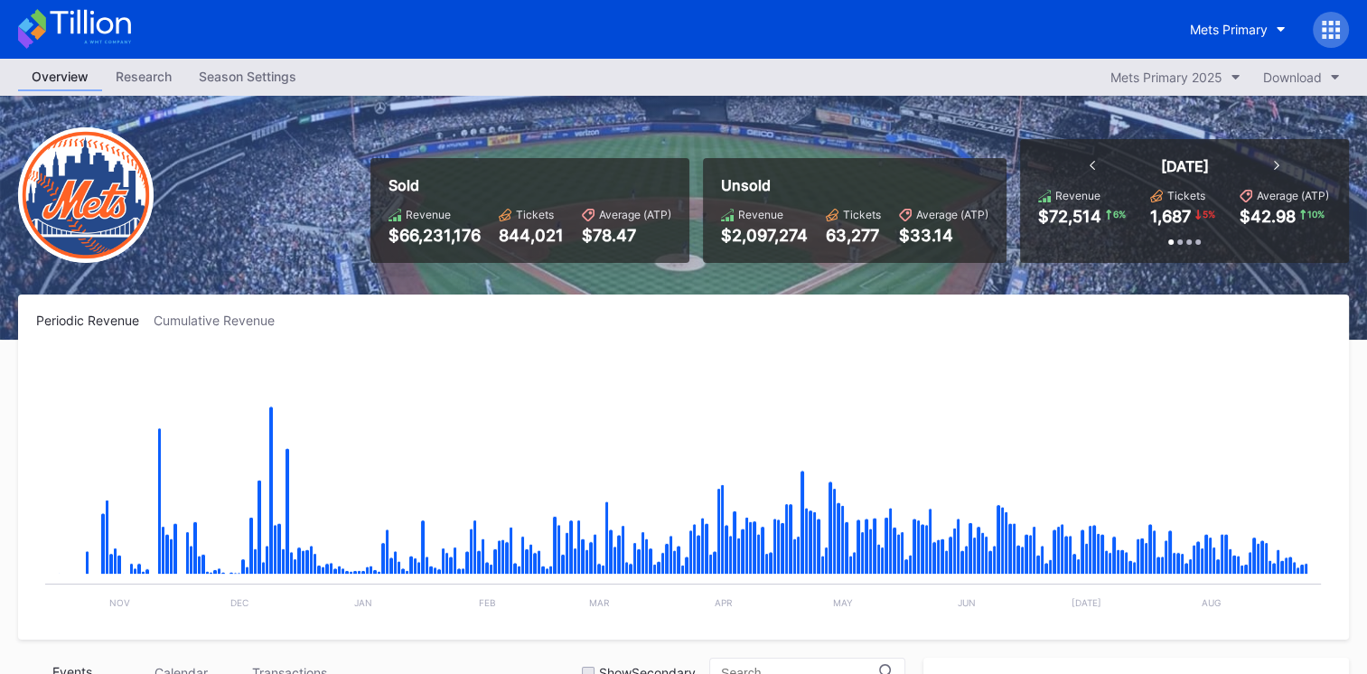
scroll to position [3759, 0]
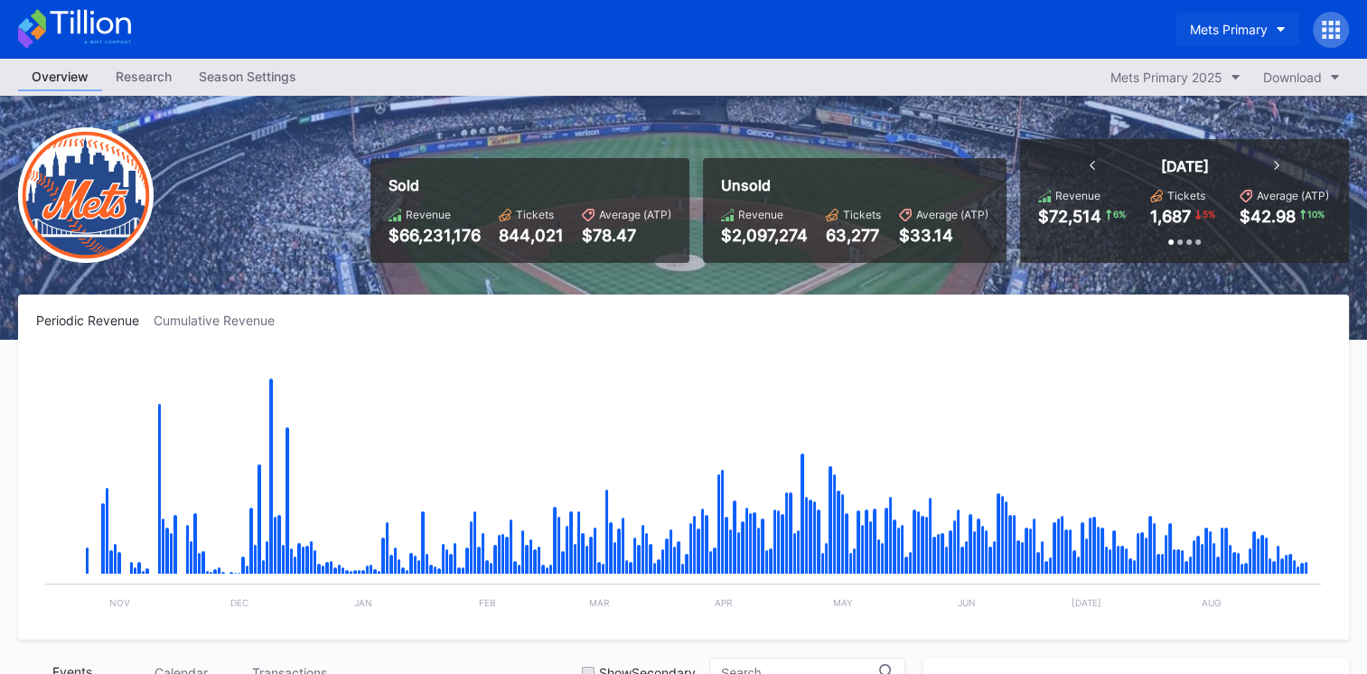
click at [1218, 33] on div "Mets Primary" at bounding box center [1229, 29] width 78 height 15
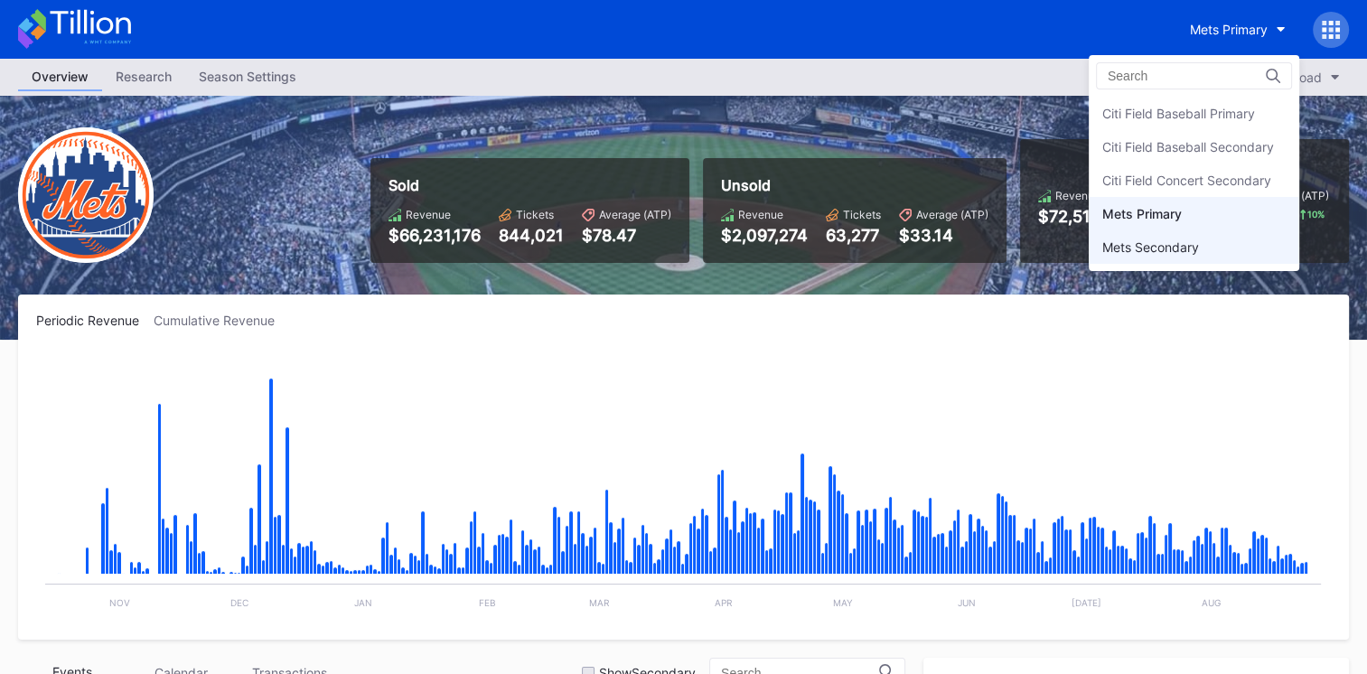
click at [1185, 234] on div "Mets Secondary" at bounding box center [1194, 246] width 211 height 33
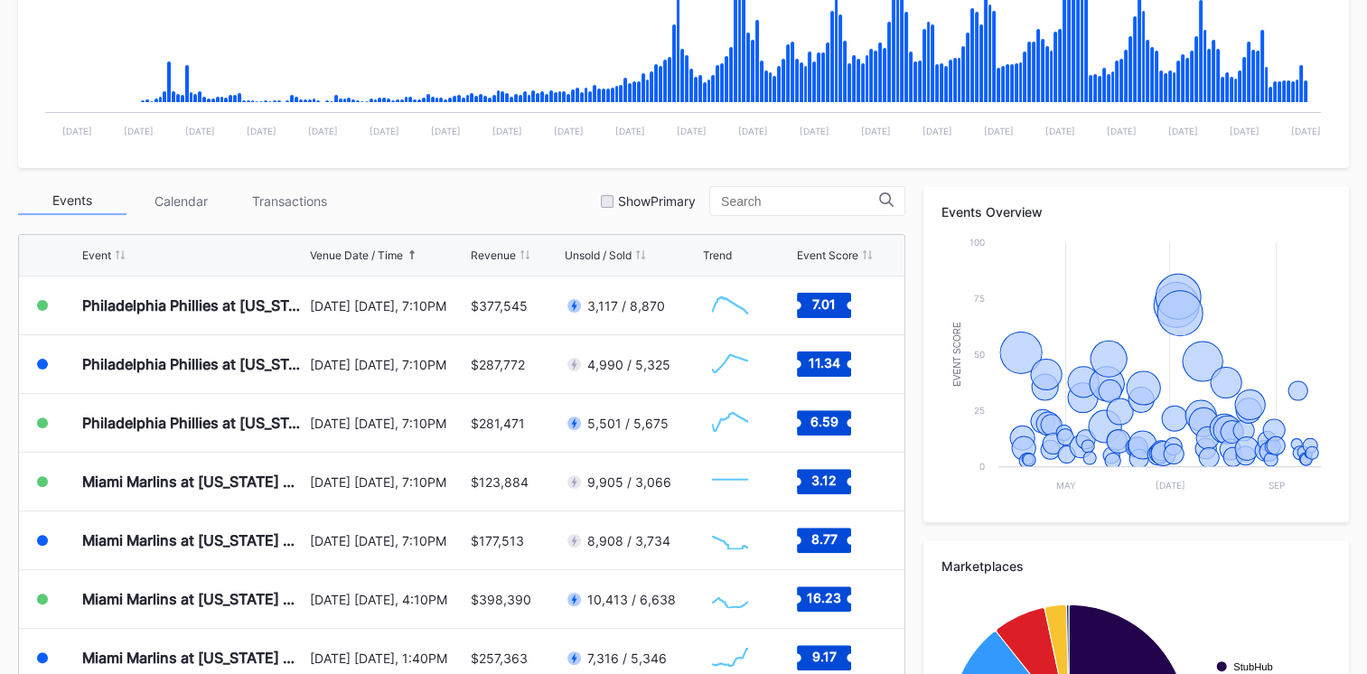
scroll to position [497, 0]
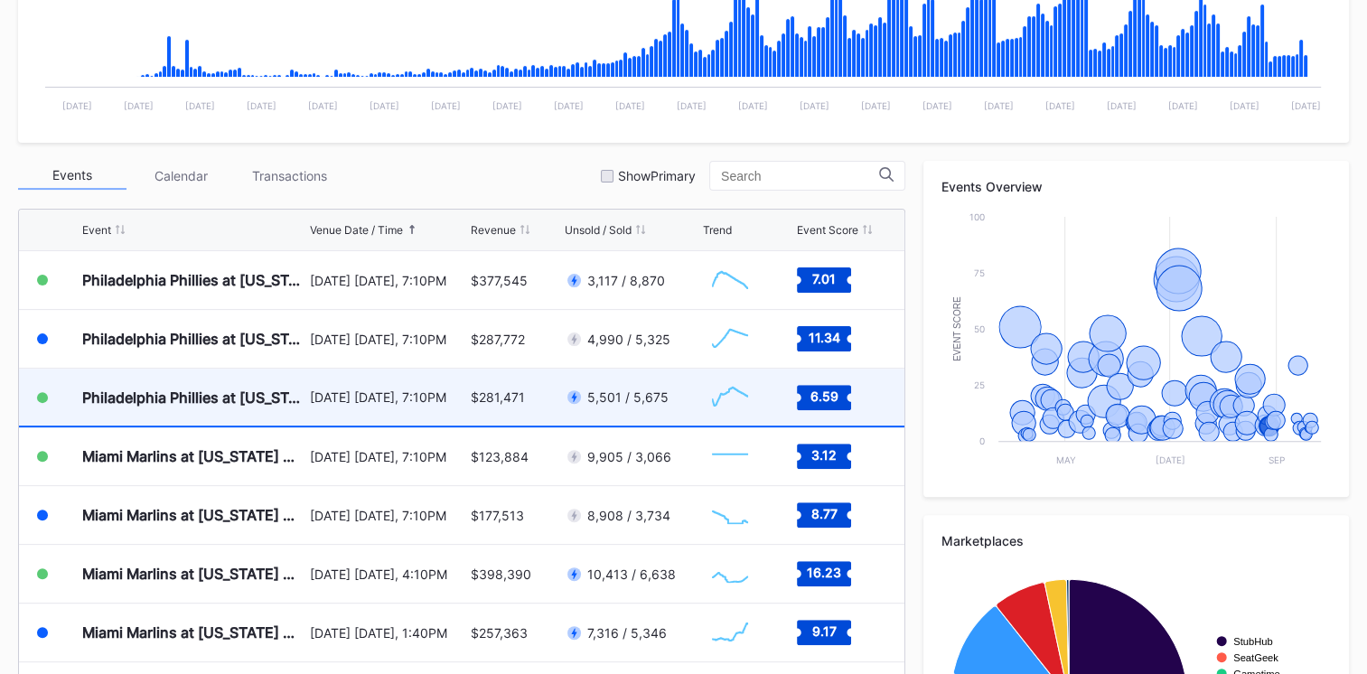
click at [216, 381] on div "Philadelphia Phillies at [US_STATE] Mets" at bounding box center [193, 397] width 223 height 57
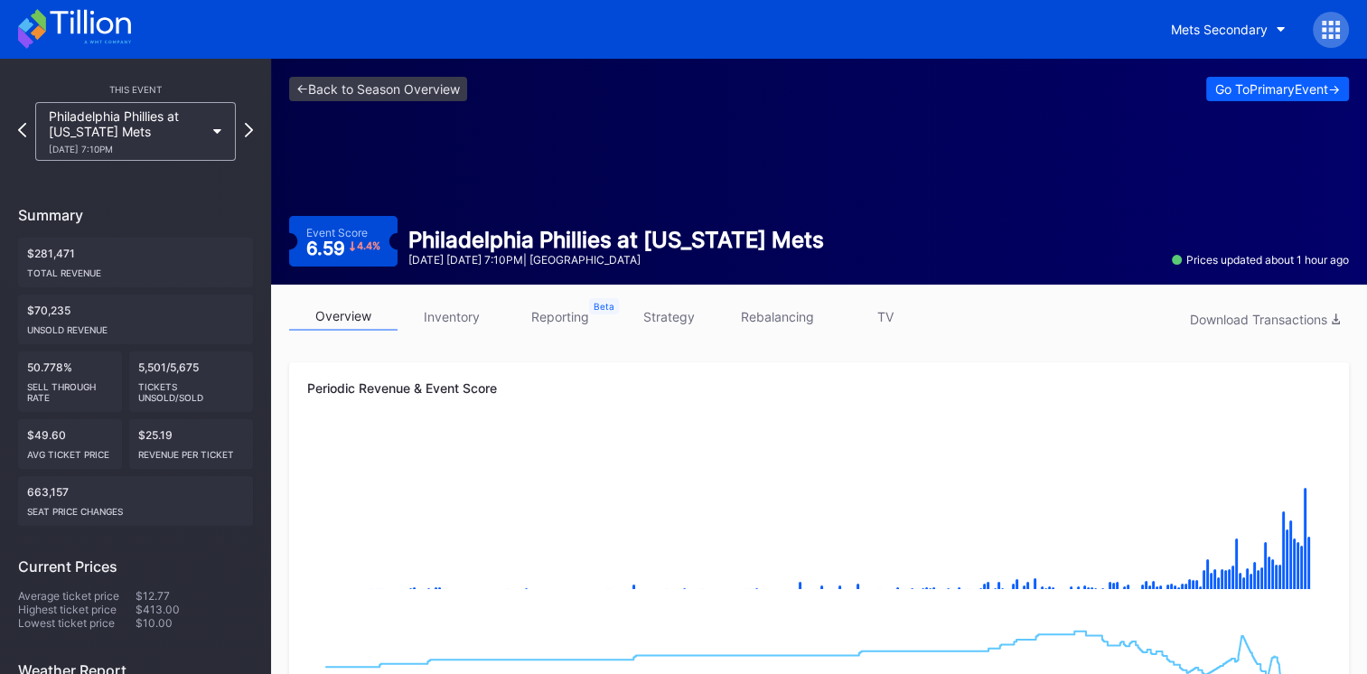
click at [455, 309] on link "inventory" at bounding box center [452, 317] width 108 height 28
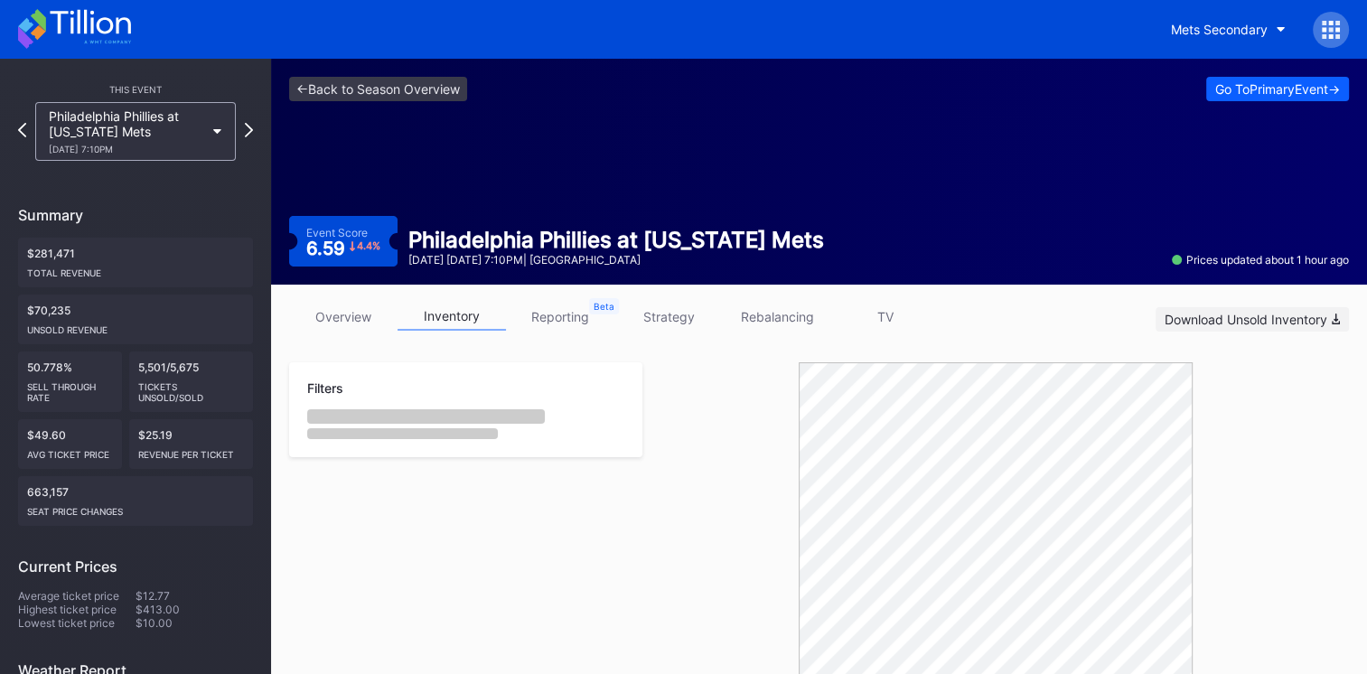
click at [1198, 322] on div "Download Unsold Inventory" at bounding box center [1252, 319] width 175 height 15
click at [769, 375] on div at bounding box center [995, 556] width 707 height 388
click at [87, 27] on icon at bounding box center [90, 22] width 80 height 24
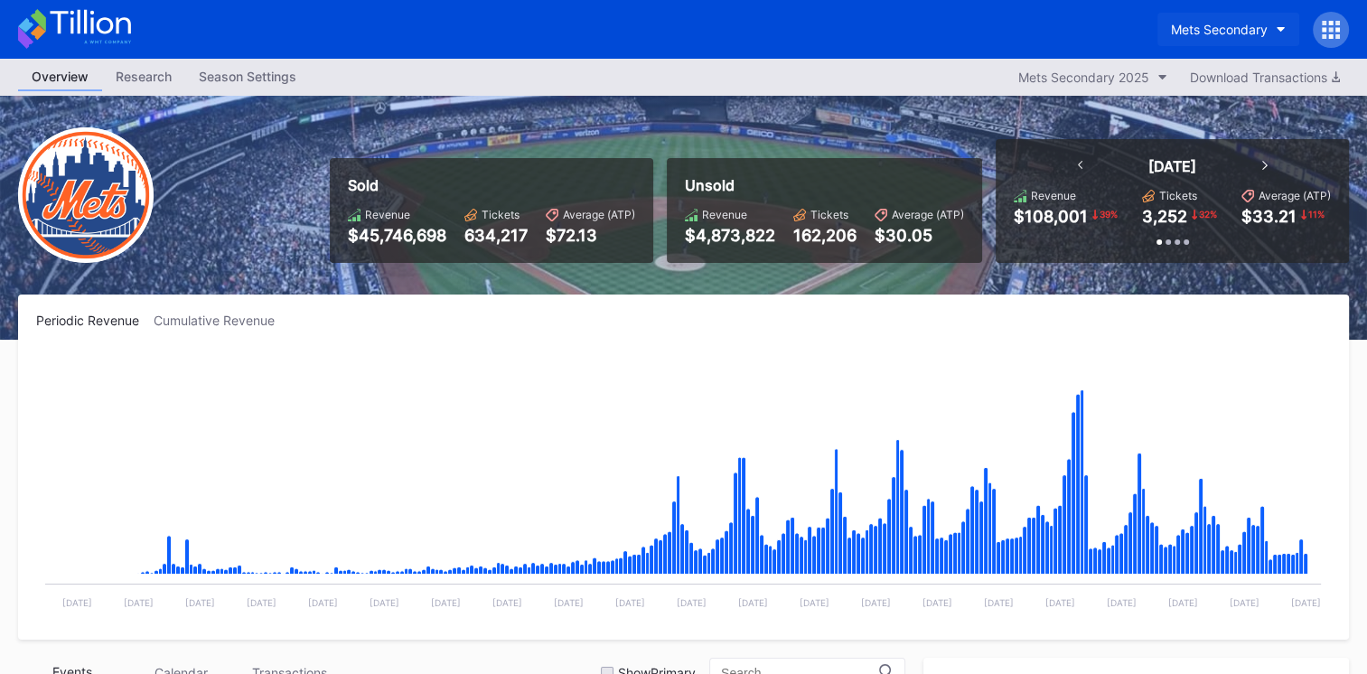
scroll to position [3759, 0]
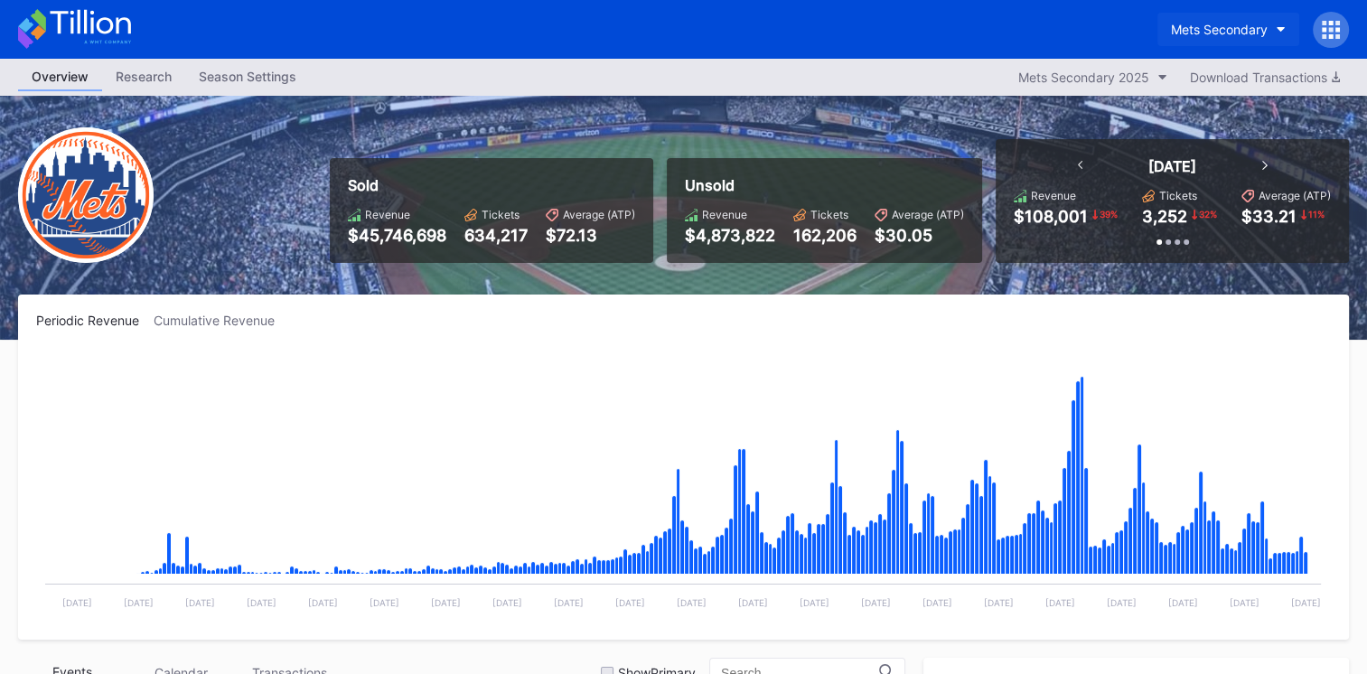
click at [1228, 38] on button "Mets Secondary" at bounding box center [1228, 29] width 142 height 33
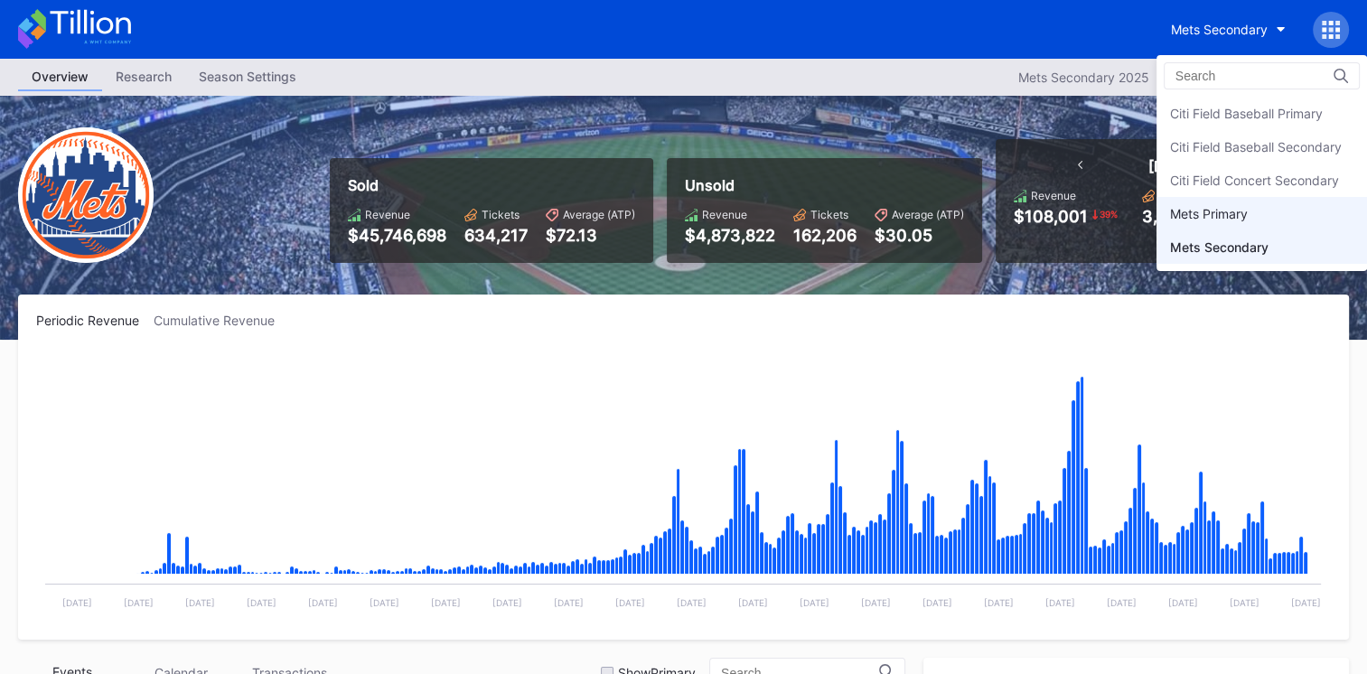
click at [1232, 222] on div "Mets Primary" at bounding box center [1262, 213] width 211 height 33
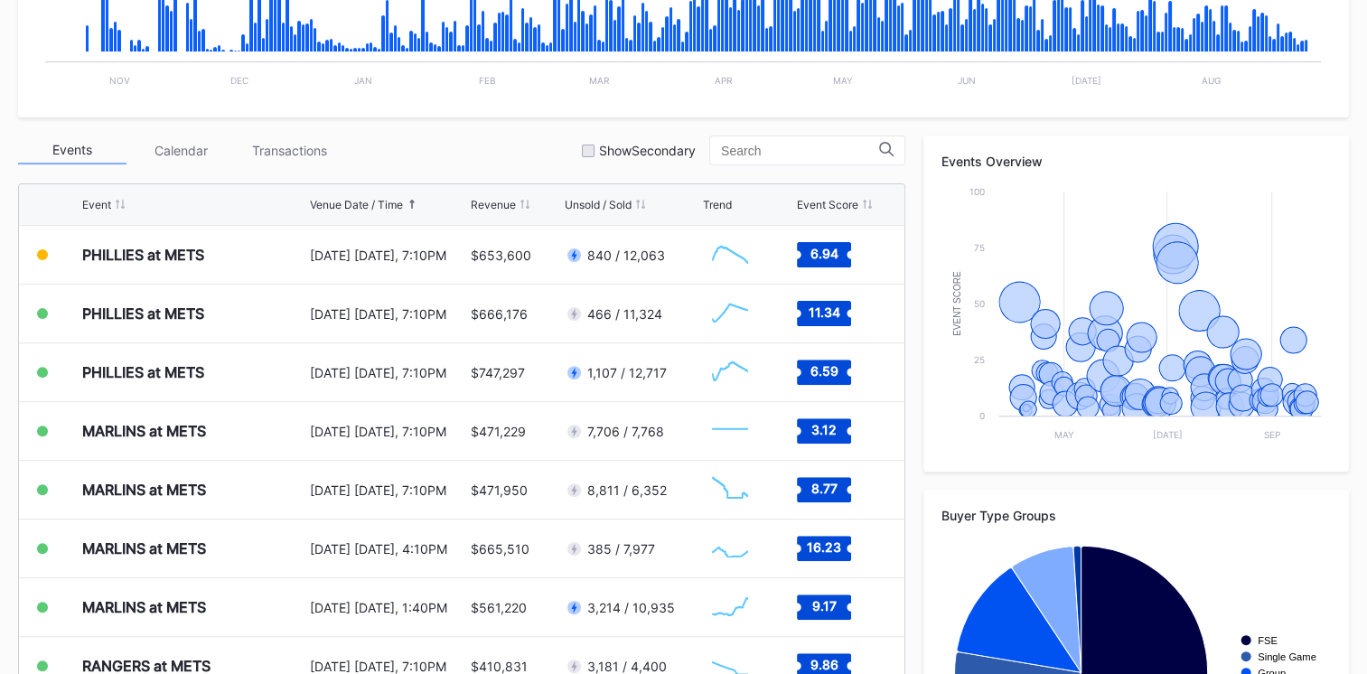
scroll to position [527, 0]
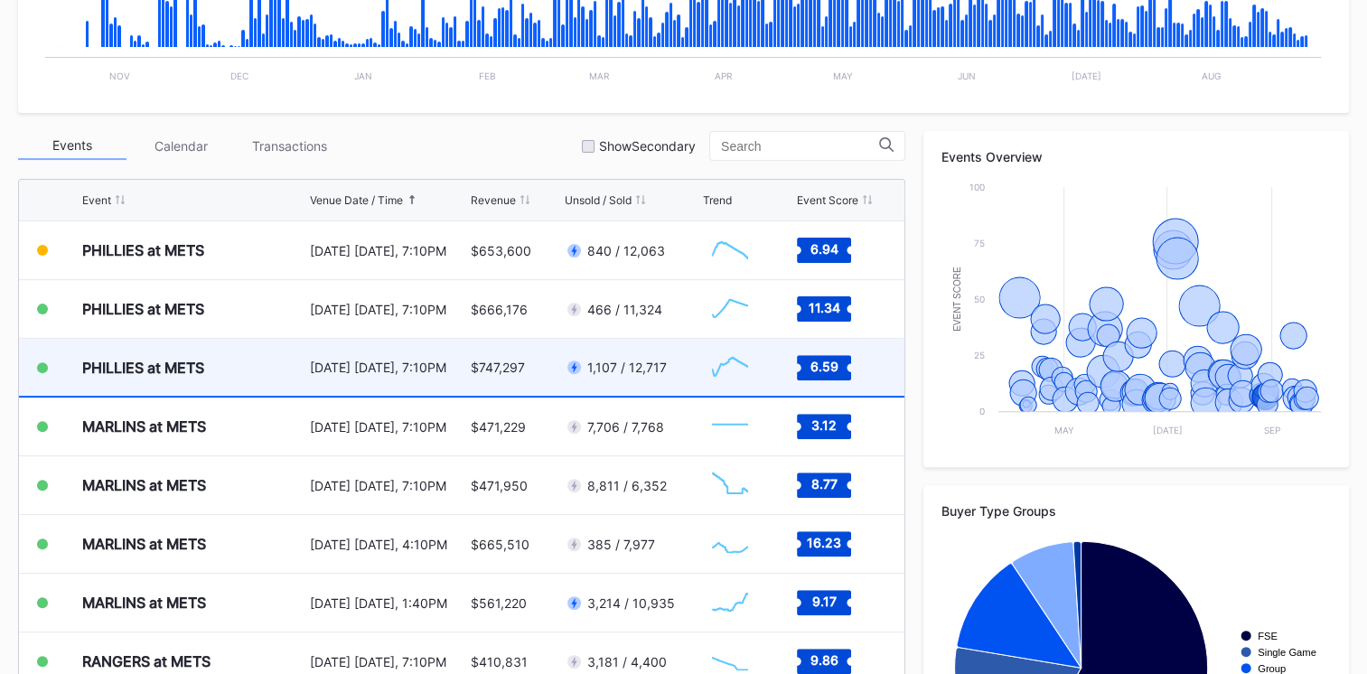
click at [277, 352] on div "PHILLIES at METS" at bounding box center [193, 367] width 223 height 57
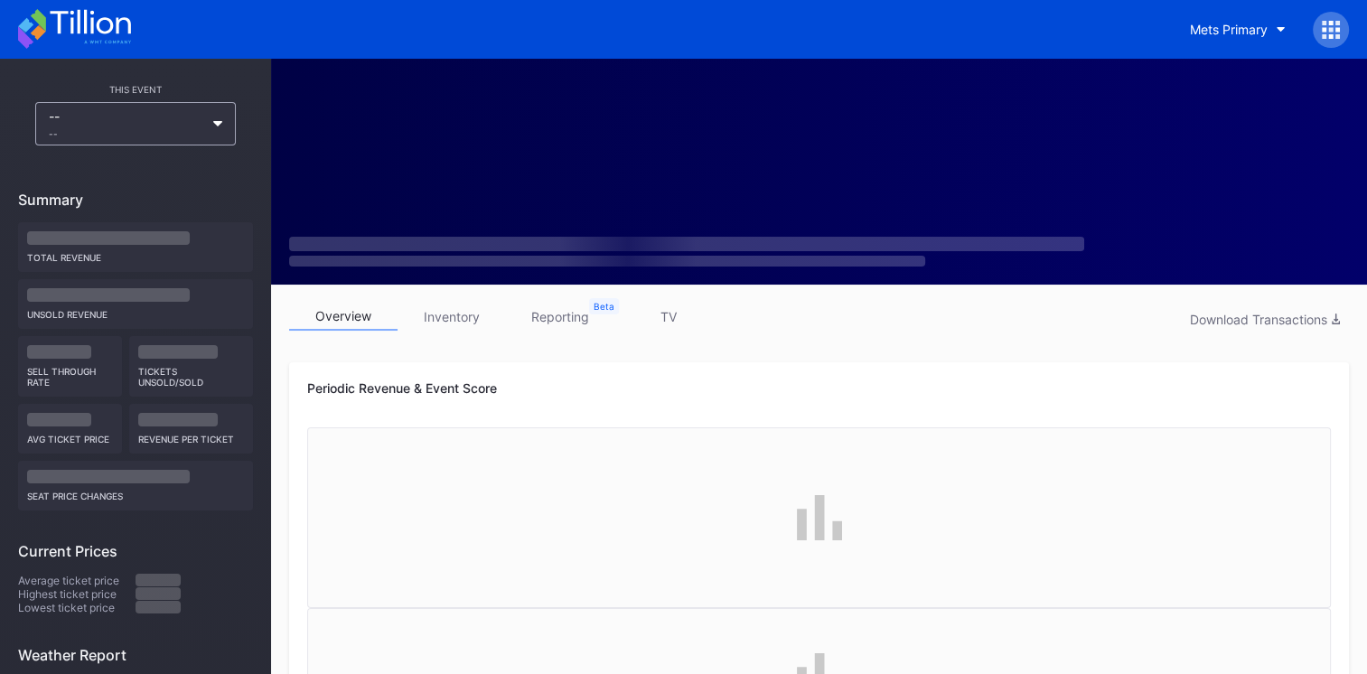
click at [455, 308] on link "inventory" at bounding box center [452, 317] width 108 height 28
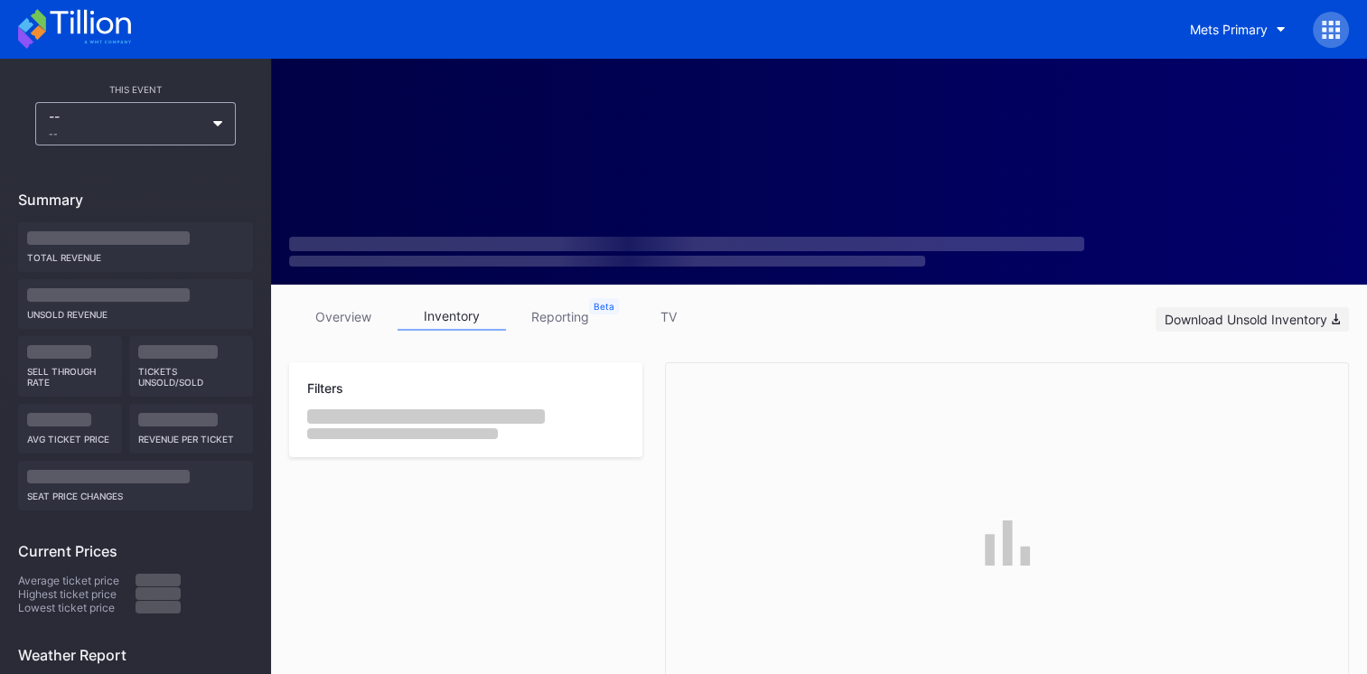
click at [1214, 320] on div "Download Unsold Inventory" at bounding box center [1252, 319] width 175 height 15
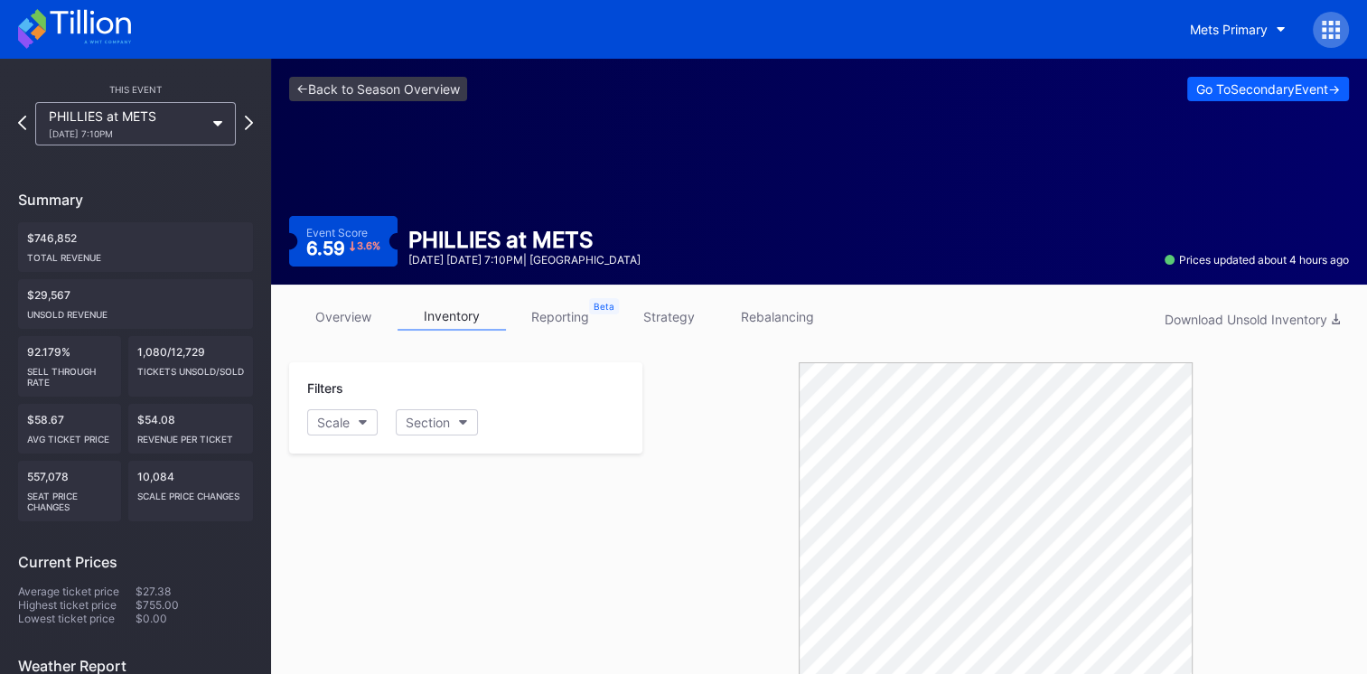
click at [470, 533] on div "Filters Scale Section" at bounding box center [465, 556] width 353 height 388
click at [83, 26] on icon at bounding box center [74, 29] width 113 height 40
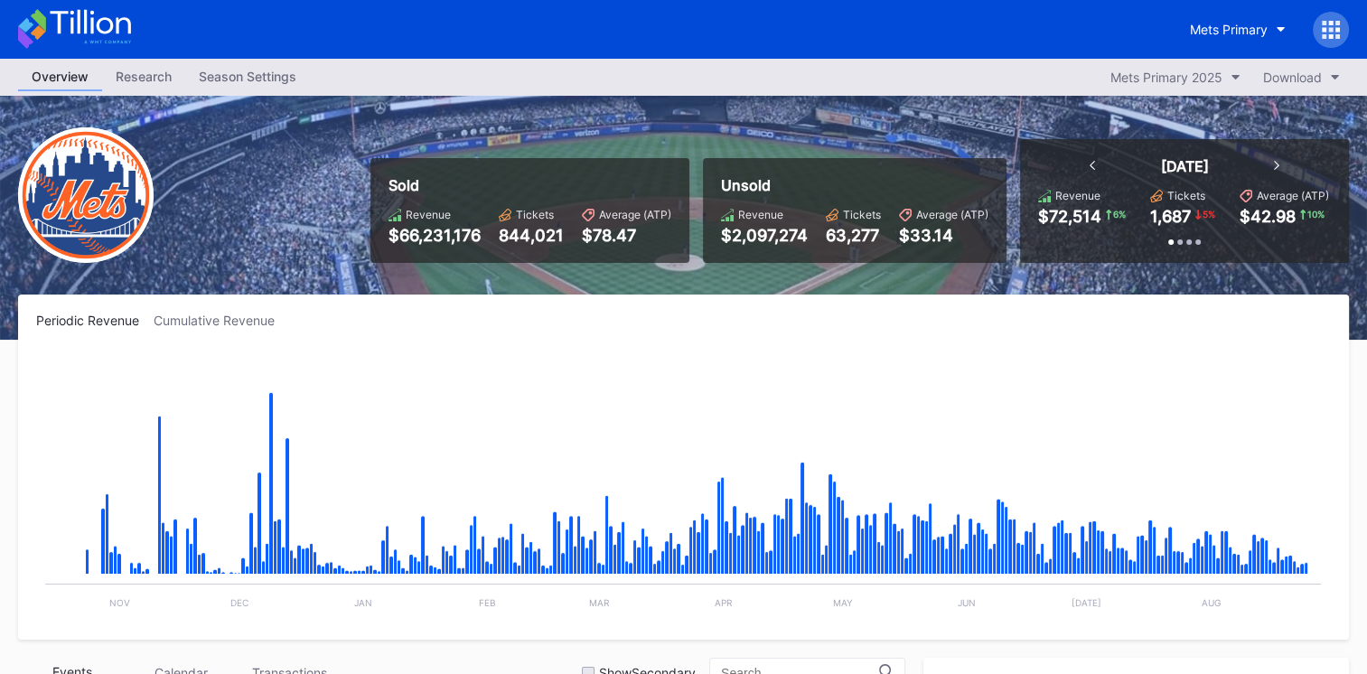
scroll to position [3759, 0]
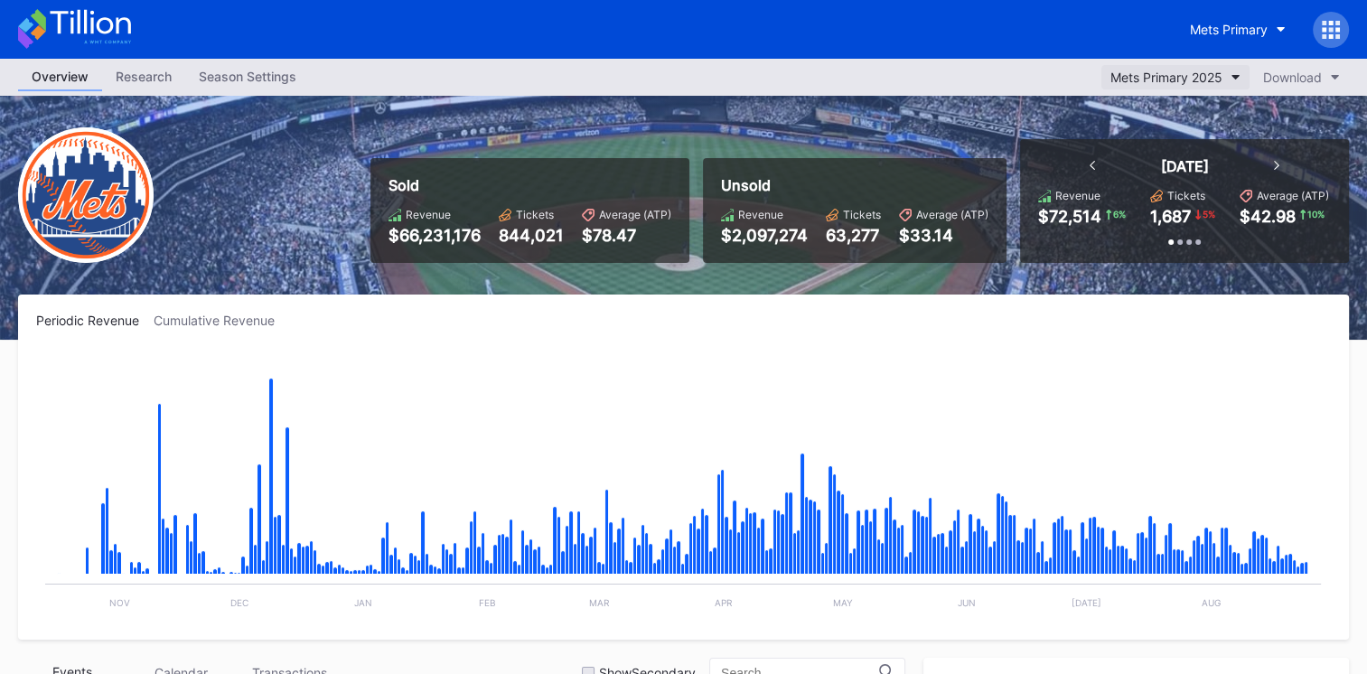
click at [1202, 65] on button "Mets Primary 2025" at bounding box center [1175, 77] width 148 height 24
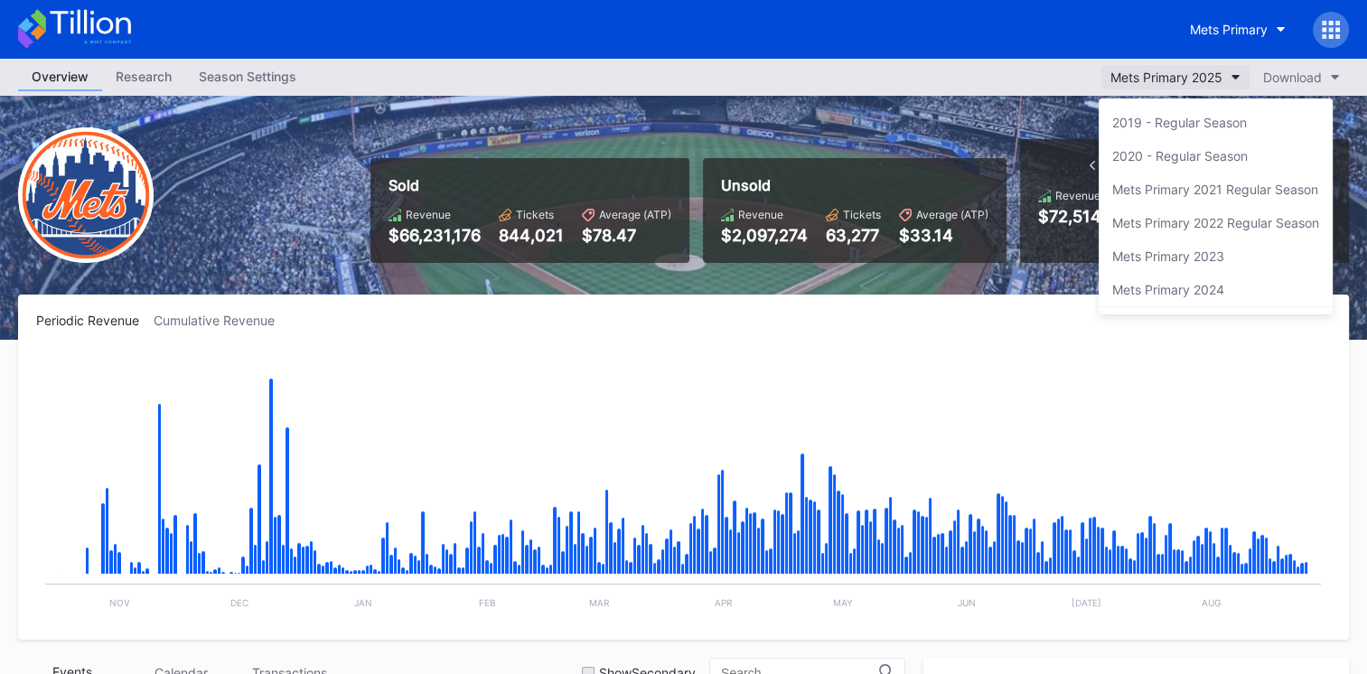
scroll to position [30, 0]
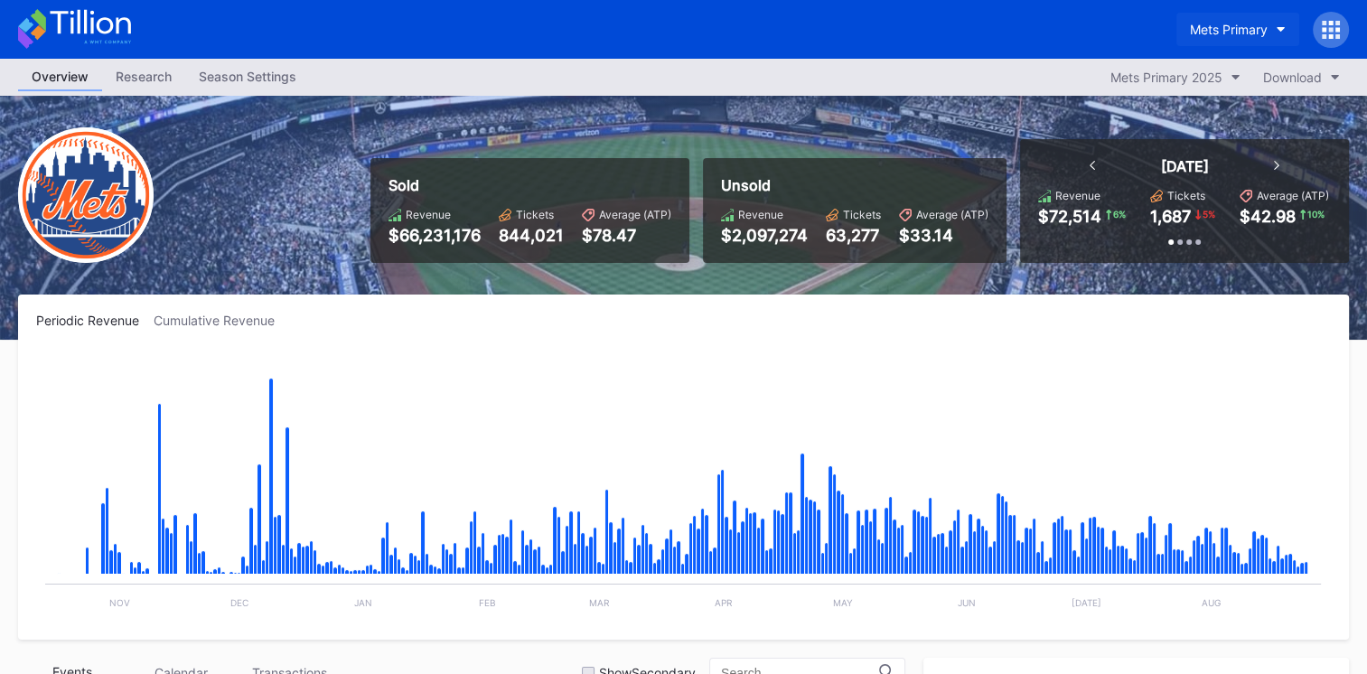
click at [1240, 32] on div "Mets Primary" at bounding box center [1229, 29] width 78 height 15
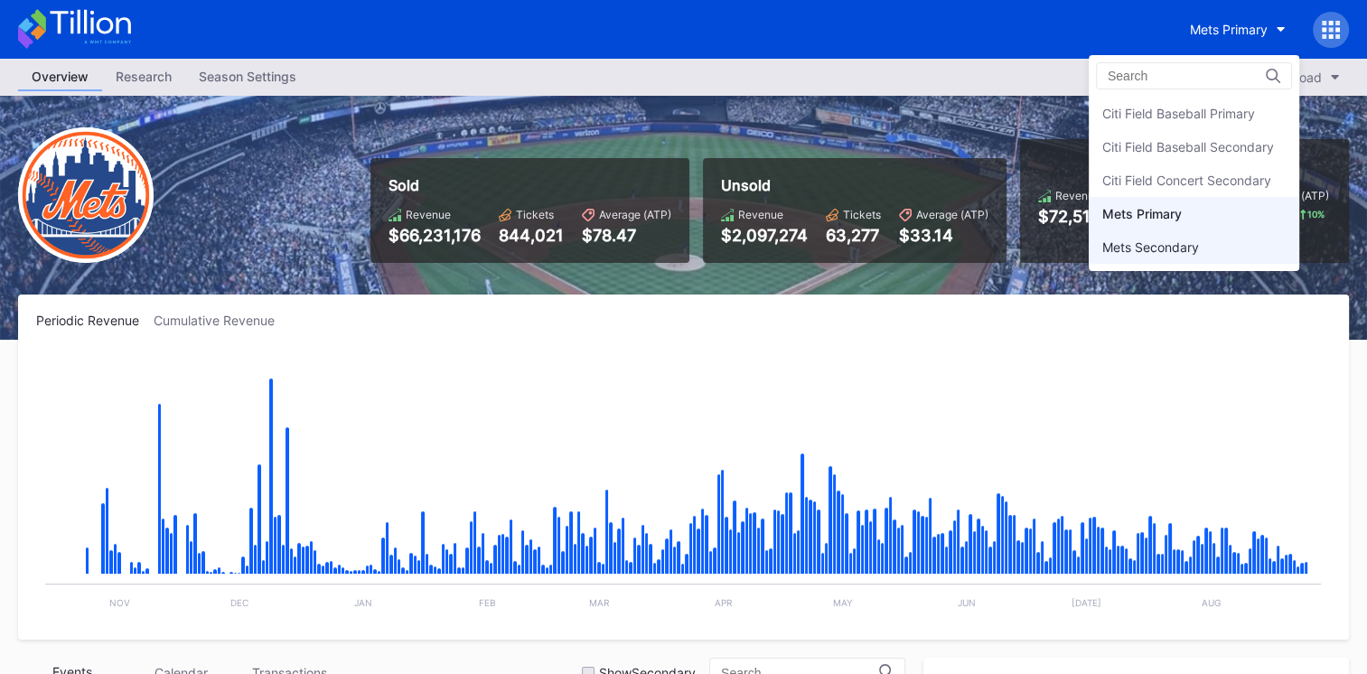
click at [1189, 239] on div "Mets Secondary" at bounding box center [1150, 246] width 97 height 15
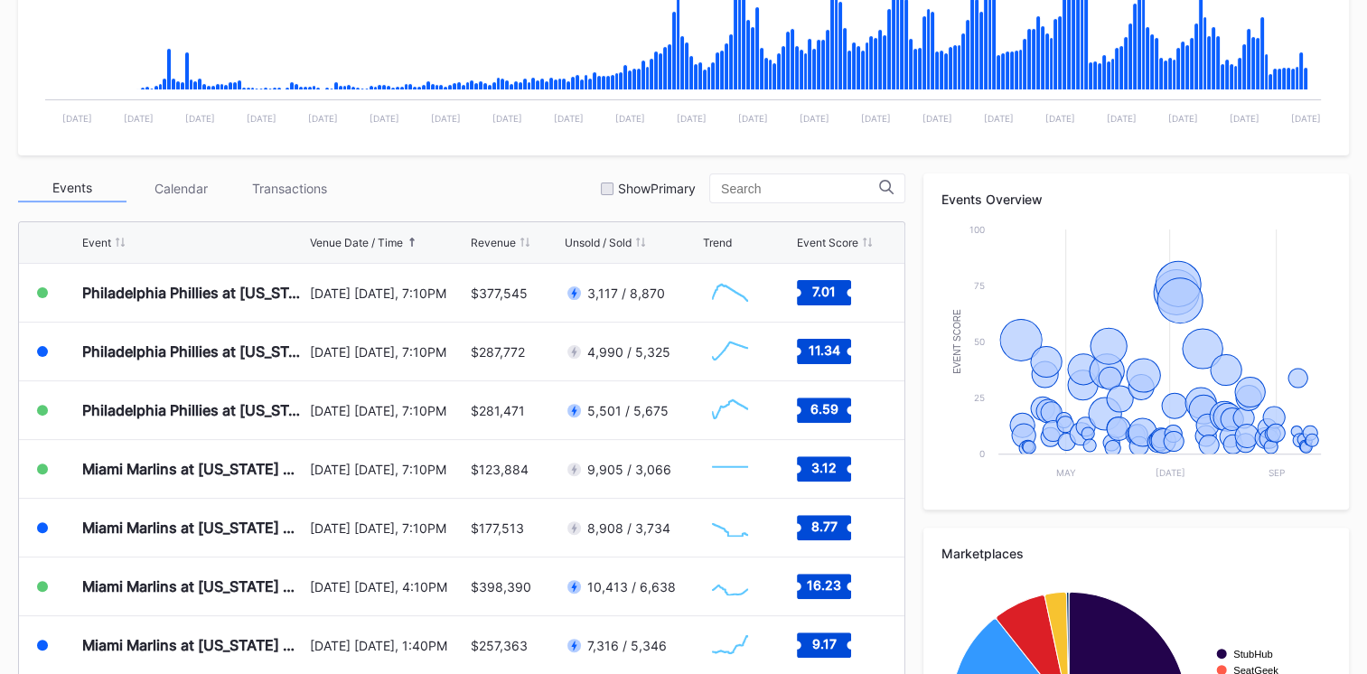
scroll to position [492, 0]
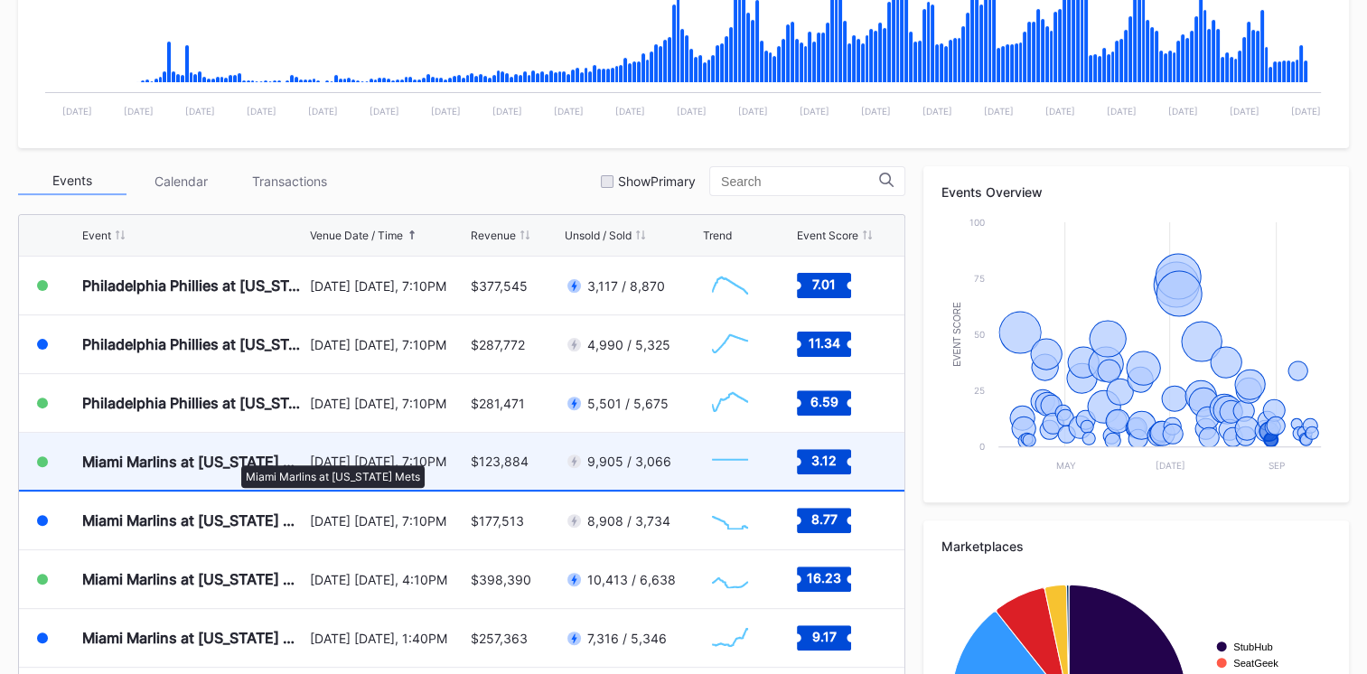
click at [232, 456] on div "Miami Marlins at [US_STATE] Mets" at bounding box center [193, 462] width 223 height 18
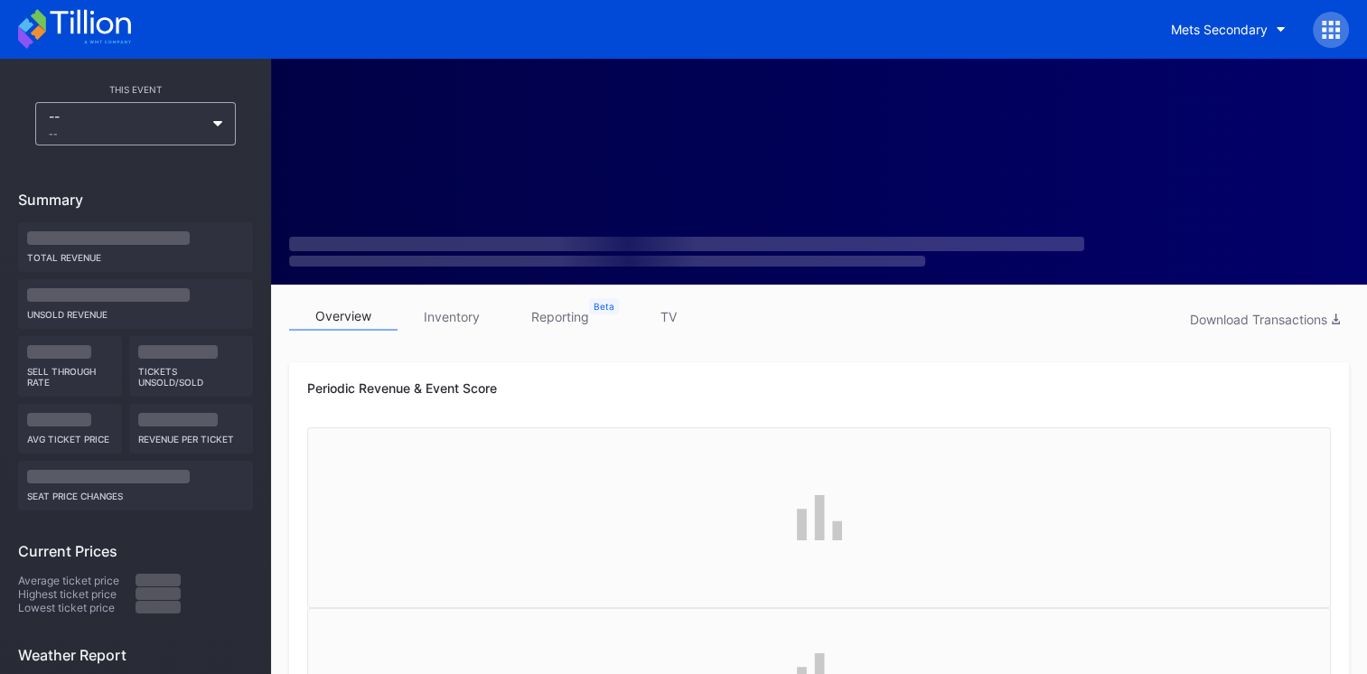
click at [458, 320] on link "inventory" at bounding box center [452, 317] width 108 height 28
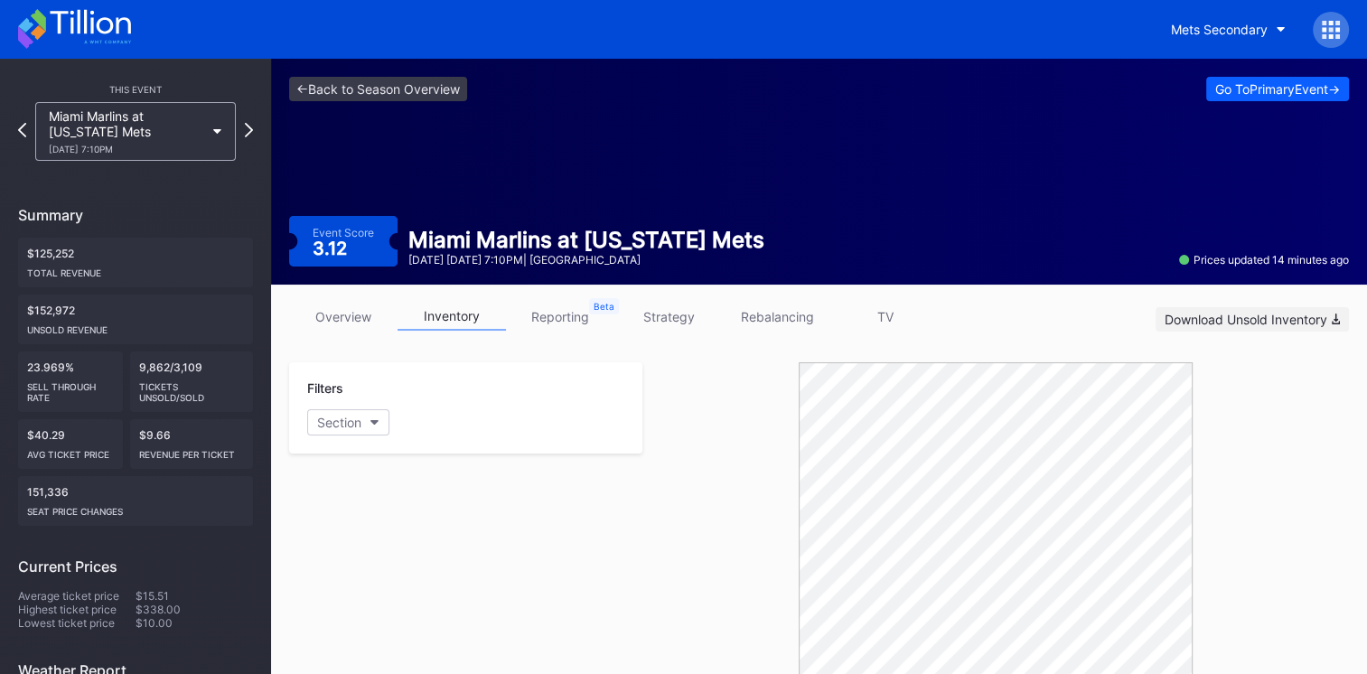
click at [1200, 321] on div "Download Unsold Inventory" at bounding box center [1252, 319] width 175 height 15
